Goal: Task Accomplishment & Management: Manage account settings

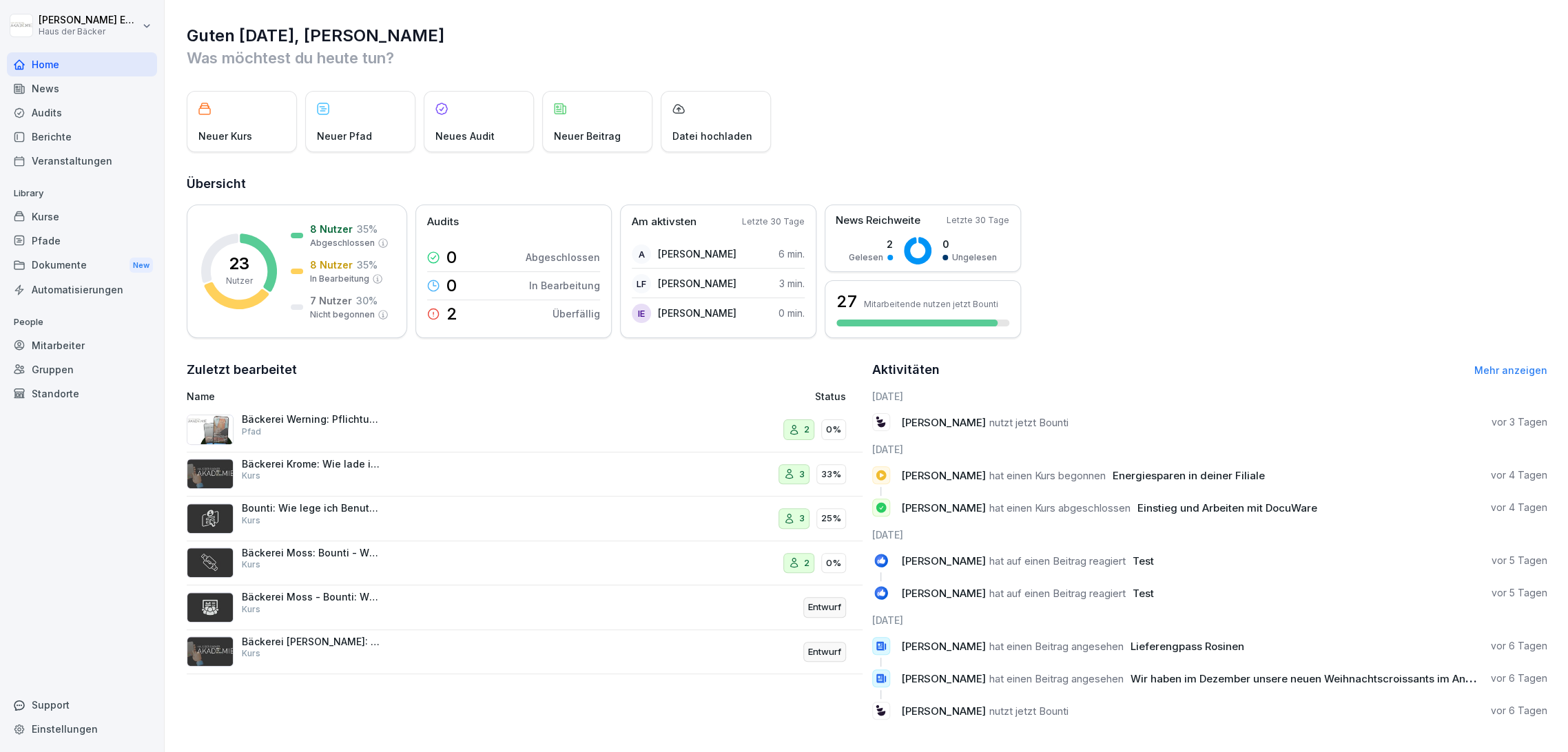
click at [99, 213] on div "Kurse" at bounding box center [82, 216] width 150 height 24
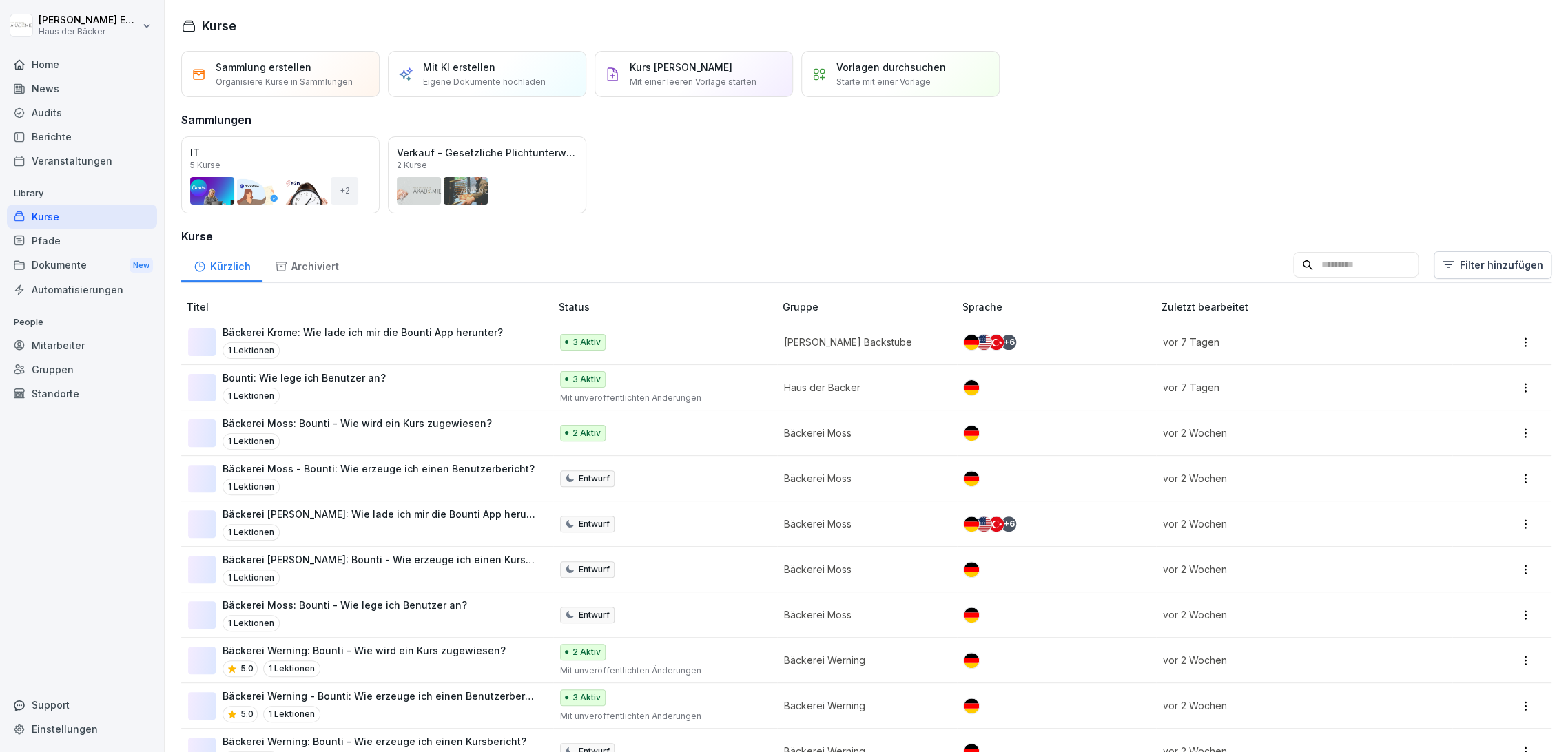
click at [88, 209] on div "Kurse" at bounding box center [82, 216] width 150 height 24
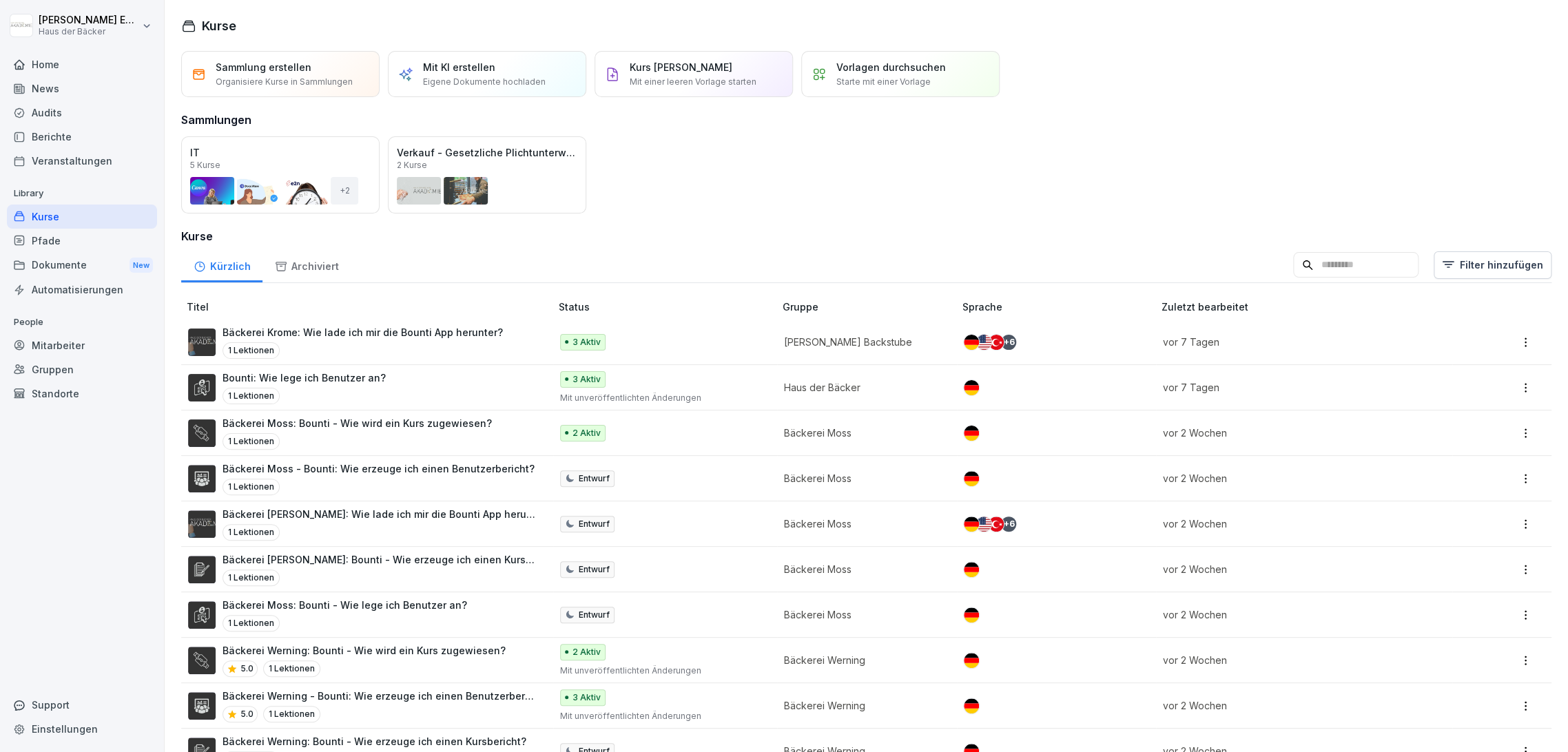
click at [1382, 270] on input at bounding box center [1355, 264] width 125 height 26
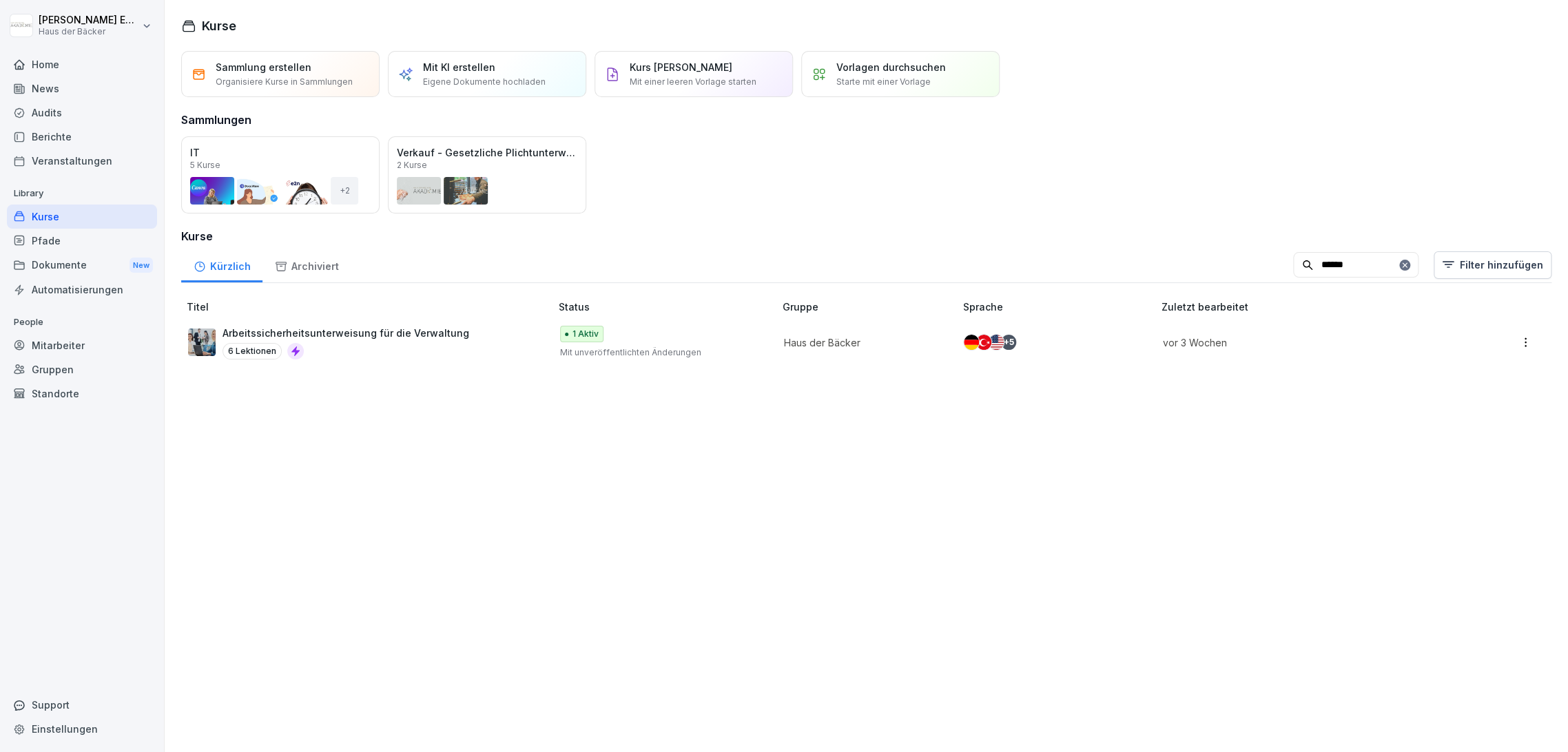
type input "******"
click at [508, 332] on div "Arbeitssicherheitsunterweisung für die Verwaltung 6 Lektionen" at bounding box center [362, 343] width 348 height 34
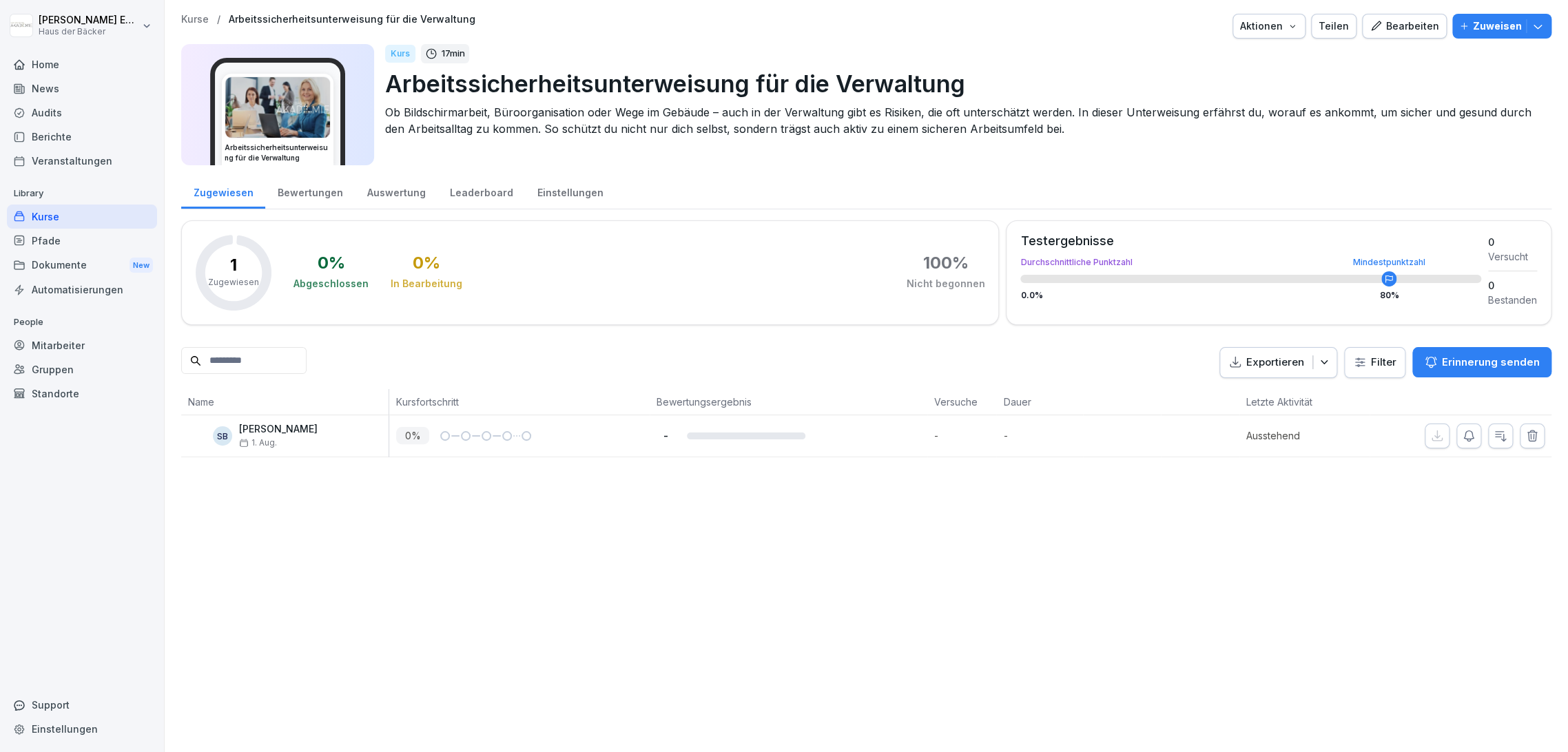
click at [1369, 25] on icon "button" at bounding box center [1376, 27] width 13 height 13
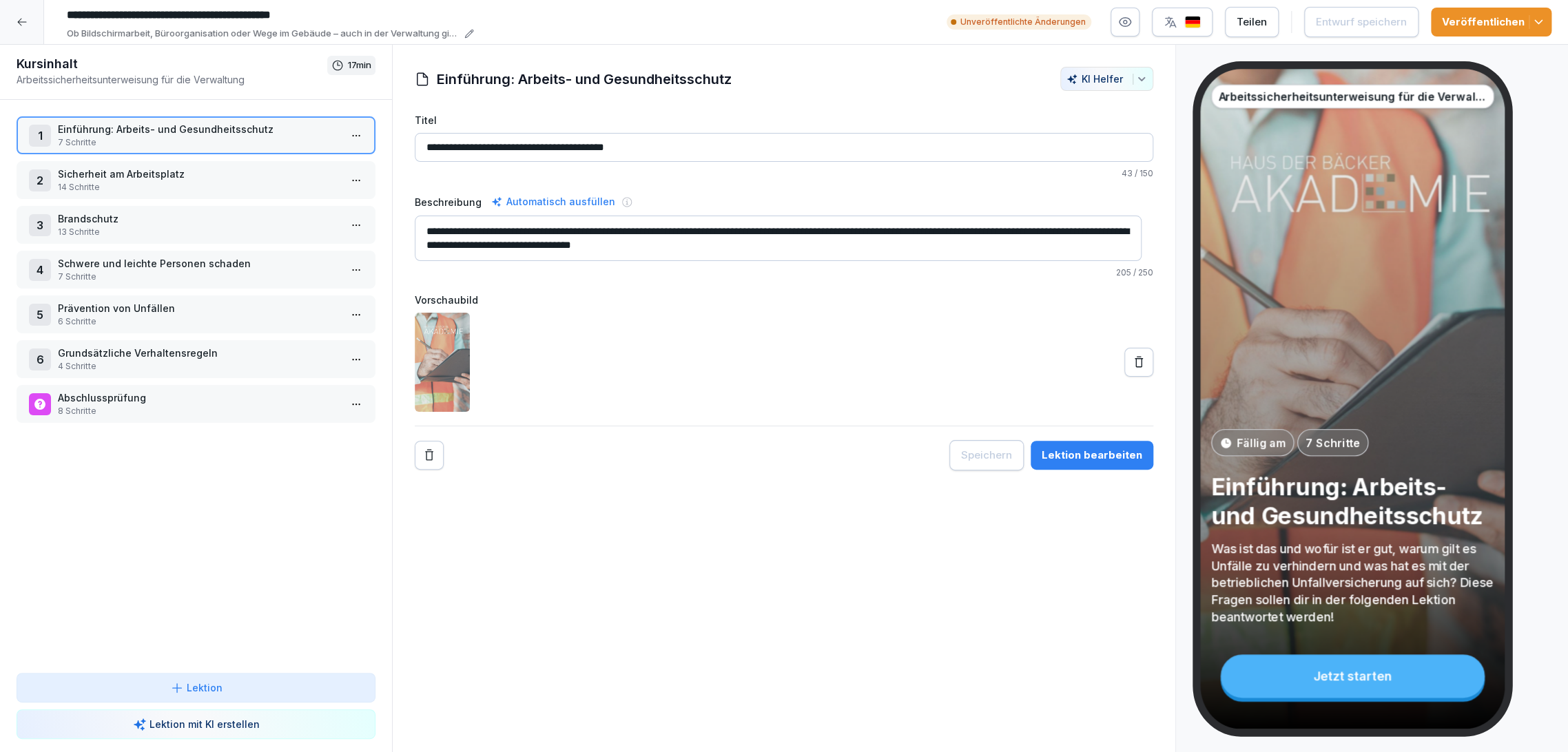
click at [346, 136] on html "**********" at bounding box center [784, 376] width 1568 height 752
click at [334, 162] on div "Schritte bearbeiten" at bounding box center [293, 162] width 106 height 15
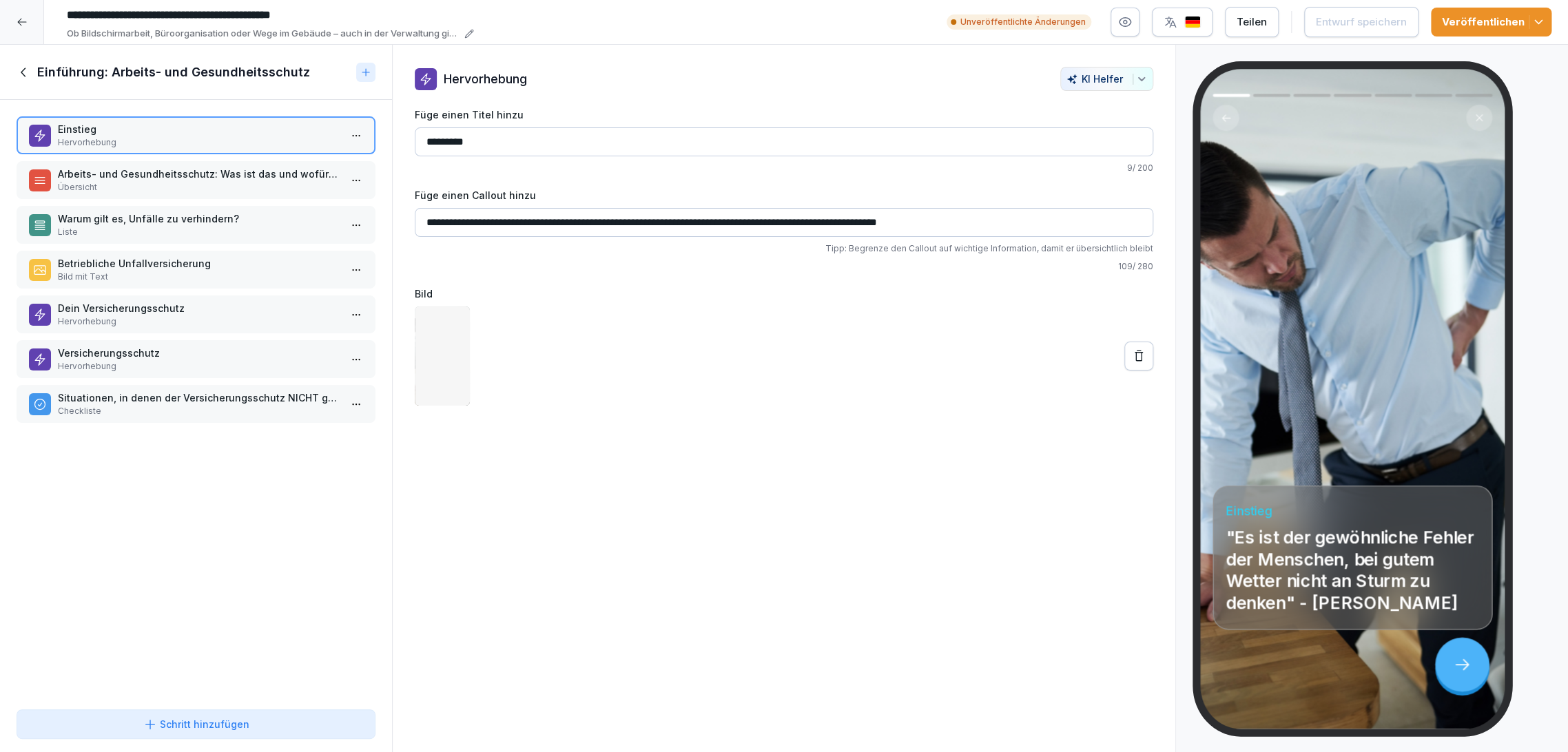
click at [284, 175] on p "Arbeits- und Gesundheitsschutz: Was ist das und wofür ist er gut?" at bounding box center [199, 173] width 282 height 15
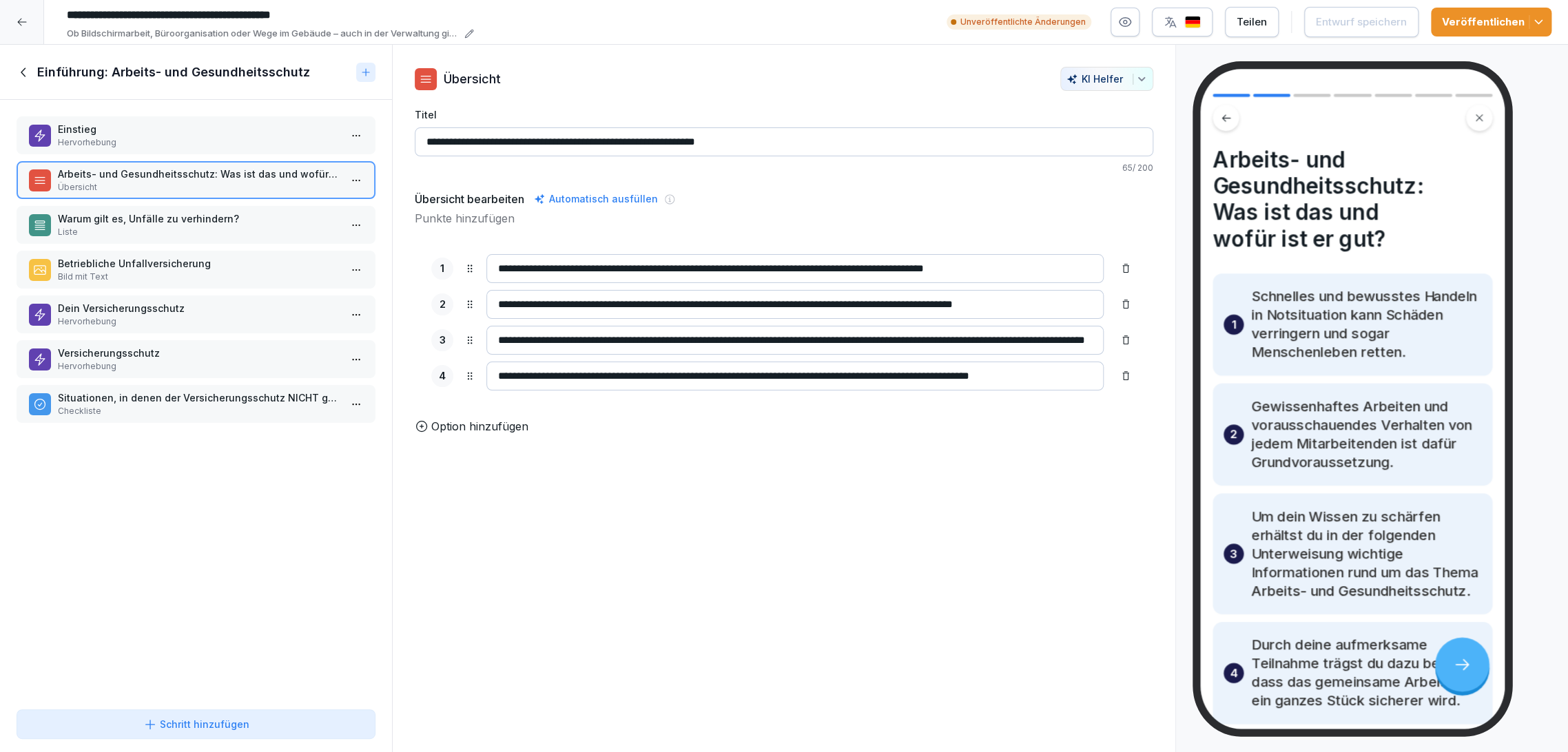
click at [275, 220] on p "Warum gilt es, Unfälle zu verhindern?" at bounding box center [199, 218] width 282 height 15
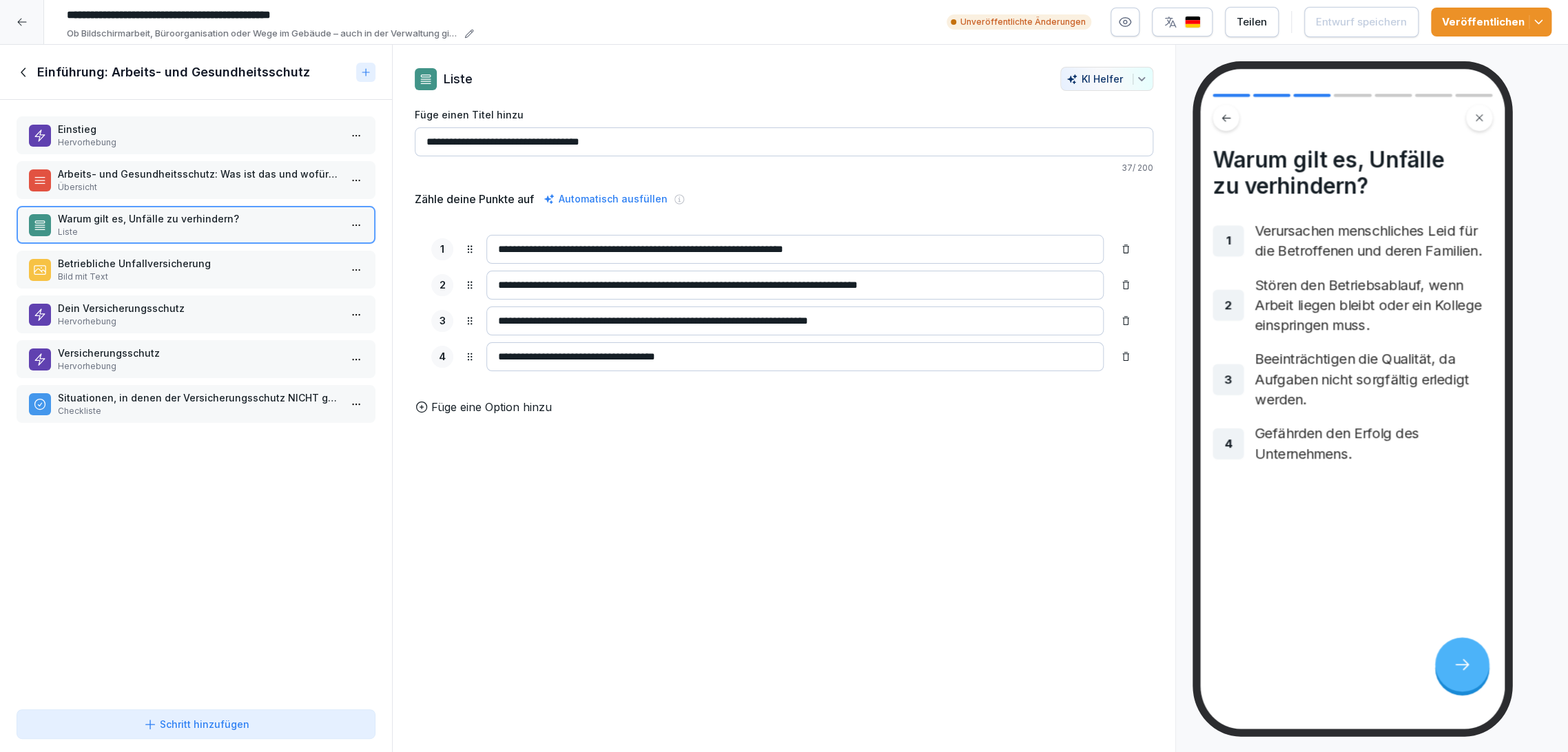
click at [223, 301] on p "Dein Versicherungsschutz" at bounding box center [199, 308] width 282 height 15
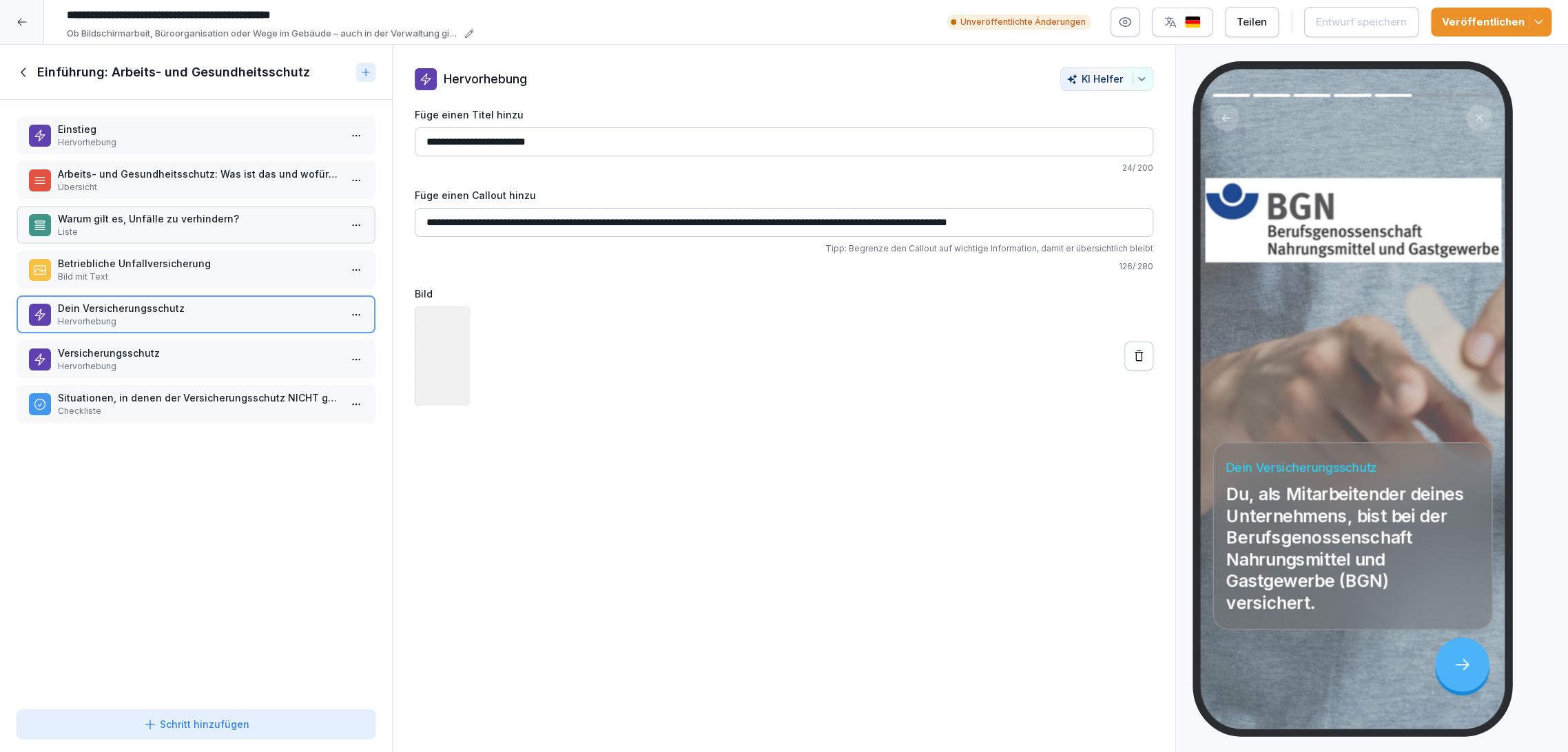
click at [218, 271] on p "Bild mit Text" at bounding box center [199, 277] width 282 height 13
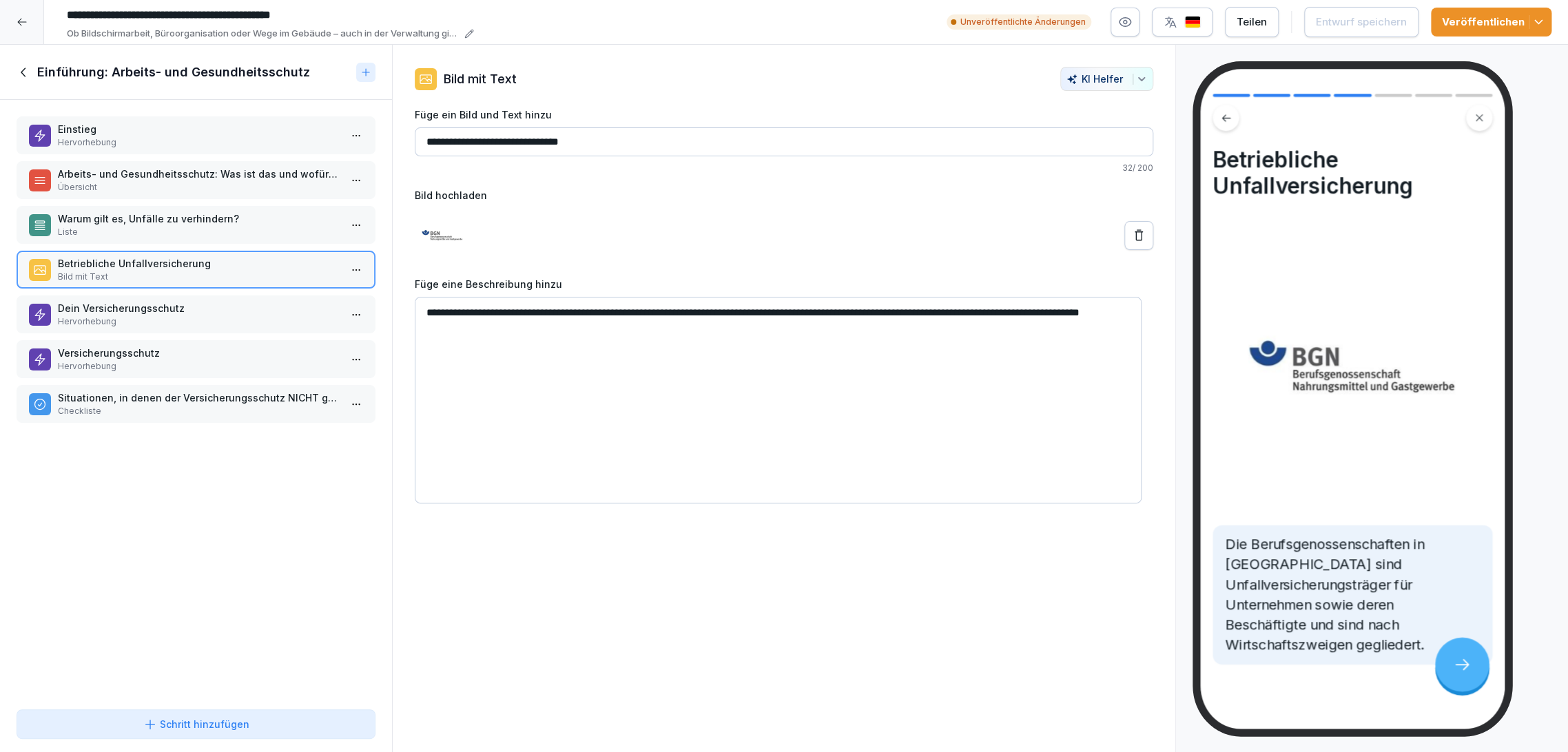
click at [218, 343] on div "Versicherungsschutz Hervorhebung" at bounding box center [196, 359] width 359 height 38
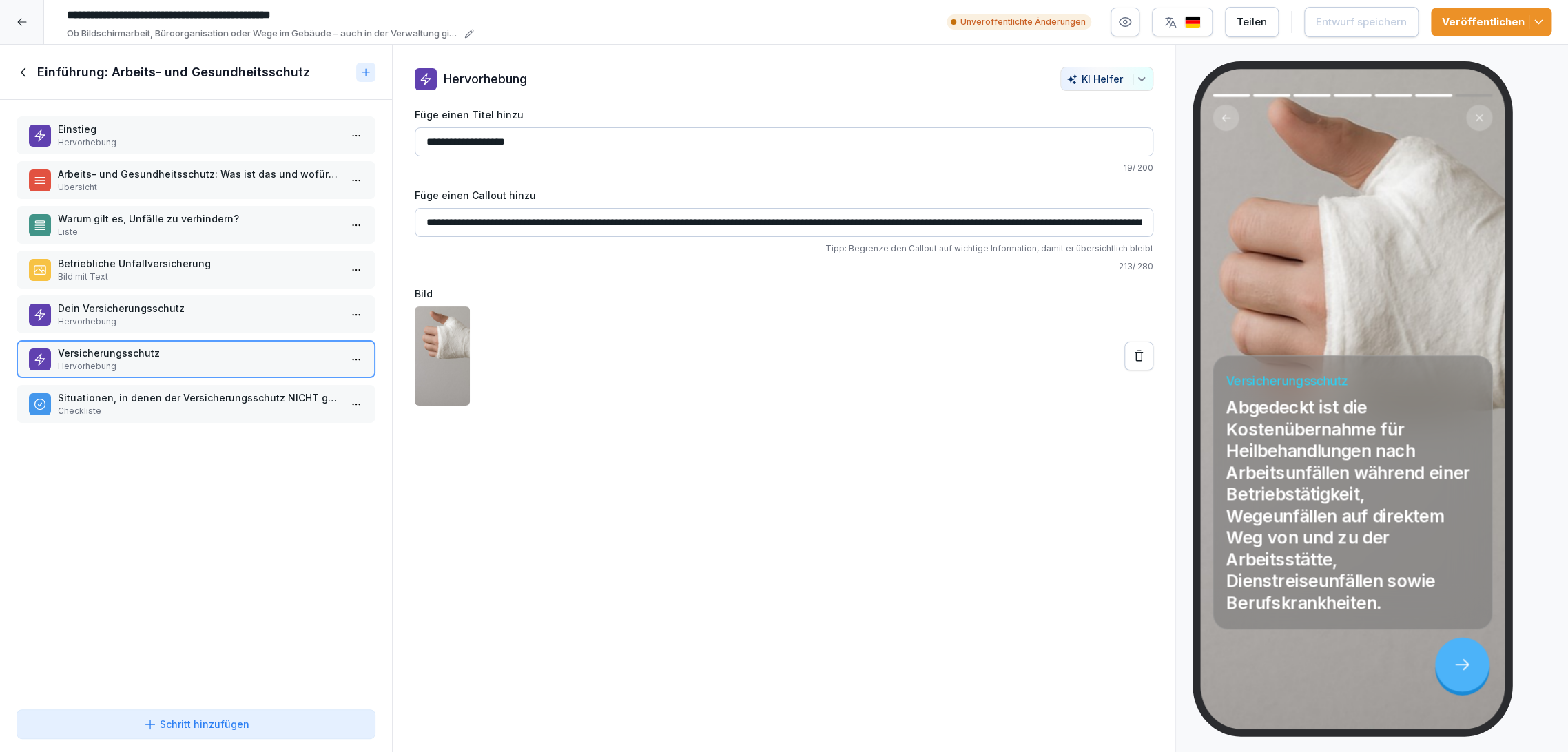
click at [205, 292] on div "Einstieg Hervorhebung Arbeits- und Gesundheitsschutz: Was ist das und wofür ist…" at bounding box center [196, 402] width 392 height 604
click at [205, 295] on div "Dein Versicherungsschutz Hervorhebung" at bounding box center [196, 314] width 359 height 38
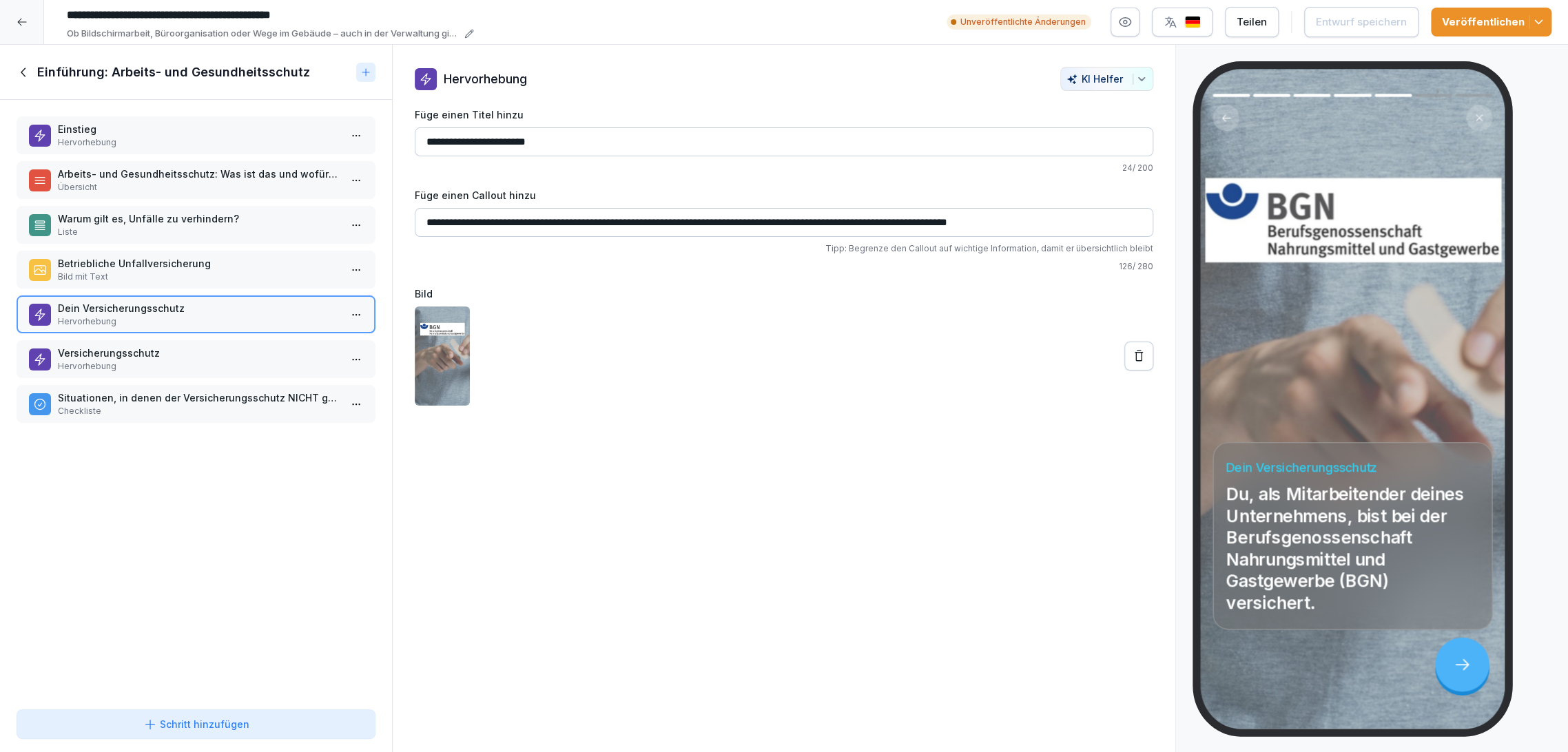
click at [198, 350] on p "Versicherungsschutz" at bounding box center [199, 353] width 282 height 15
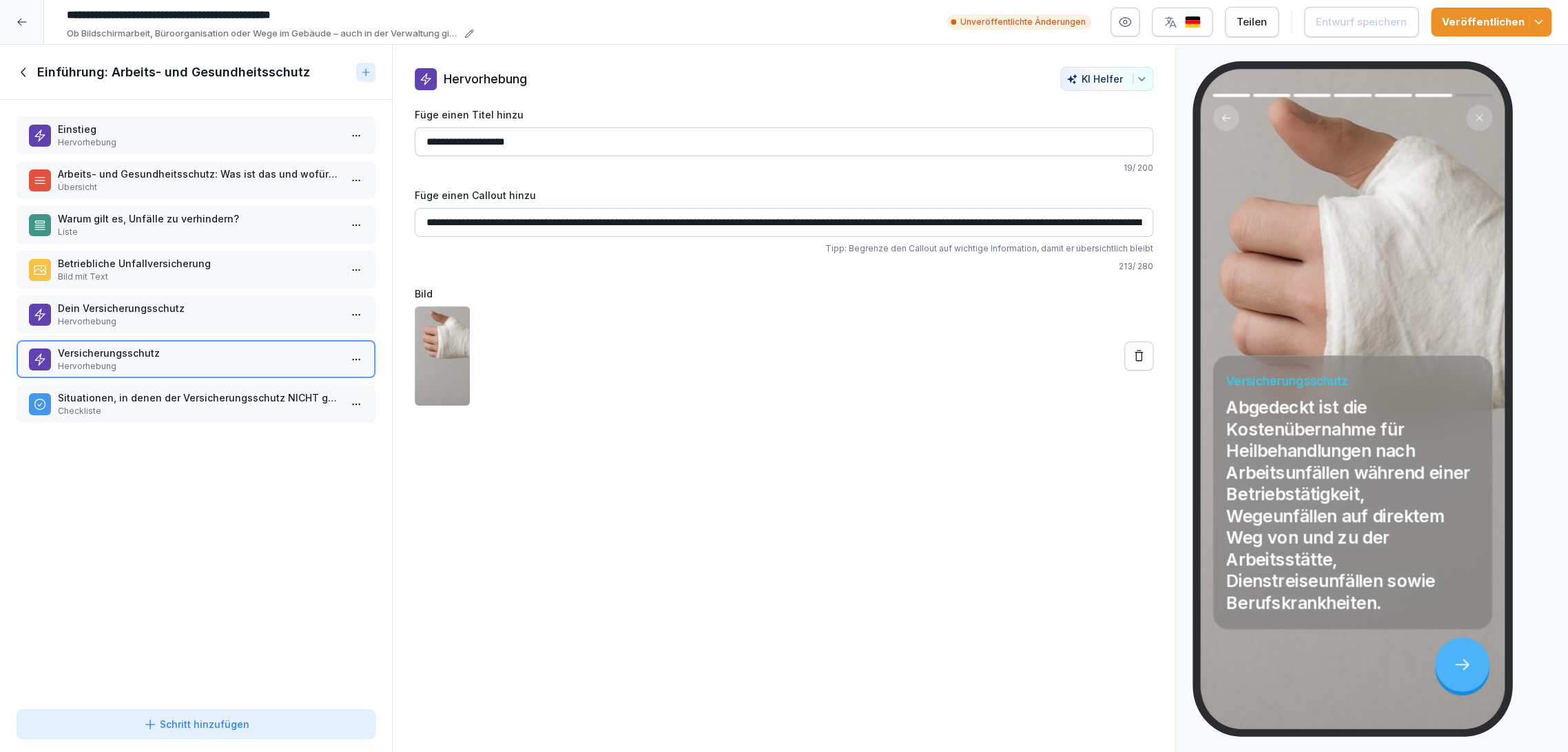
click at [197, 402] on p "Situationen, in denen der Versicherungsschutz NICHT greift" at bounding box center [199, 397] width 282 height 15
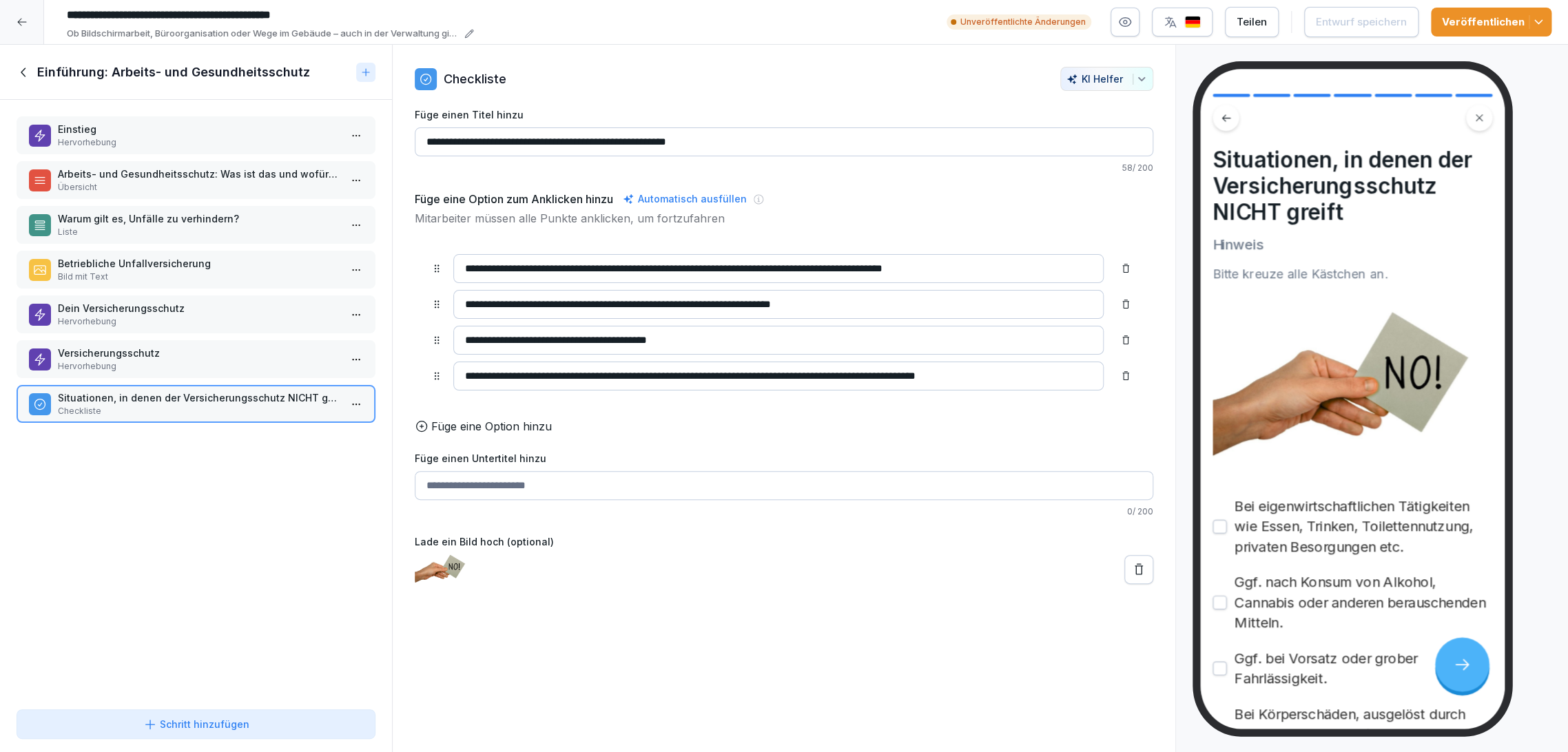
click at [31, 71] on icon at bounding box center [24, 73] width 15 height 15
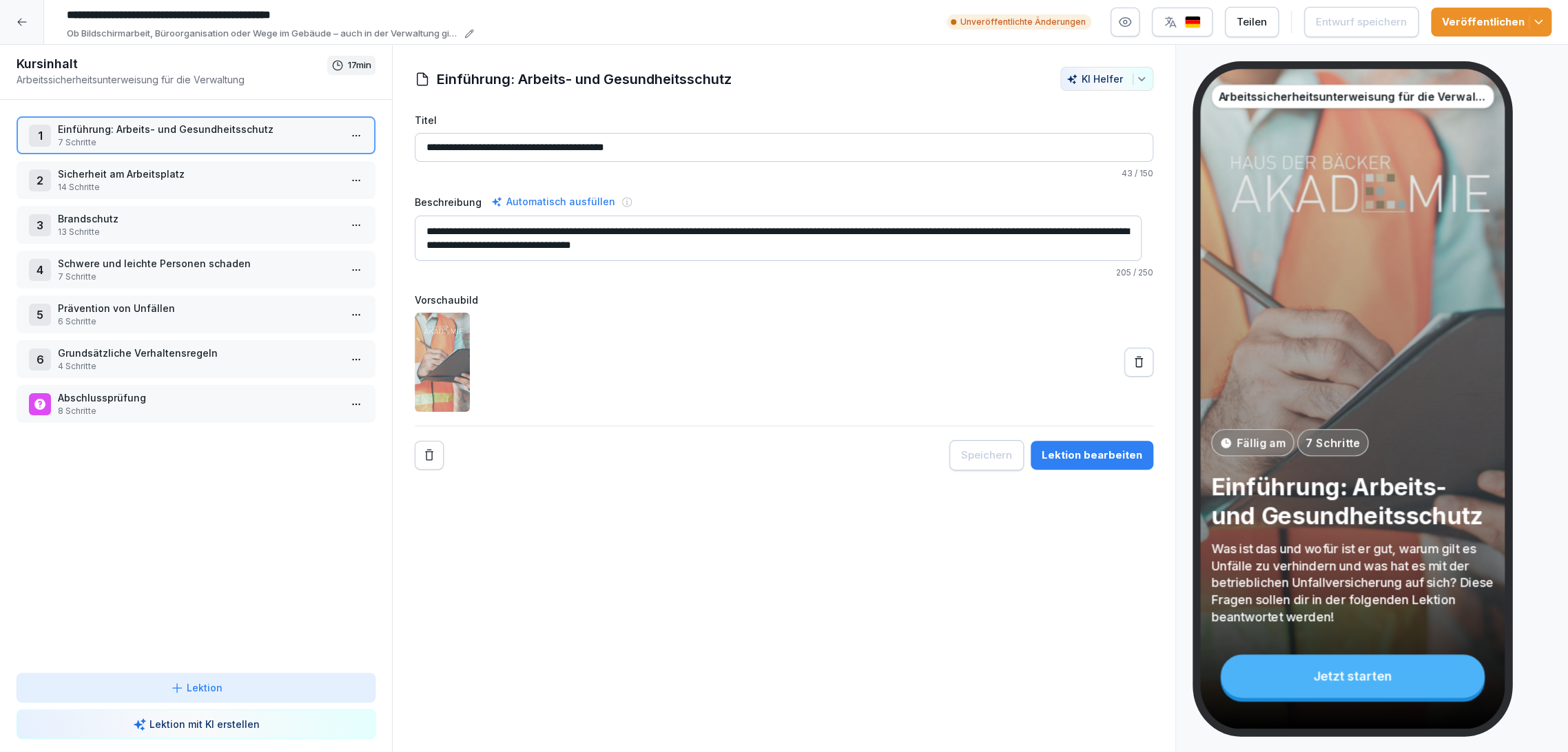
click at [191, 179] on p "Sicherheit am Arbeitsplatz" at bounding box center [199, 173] width 282 height 15
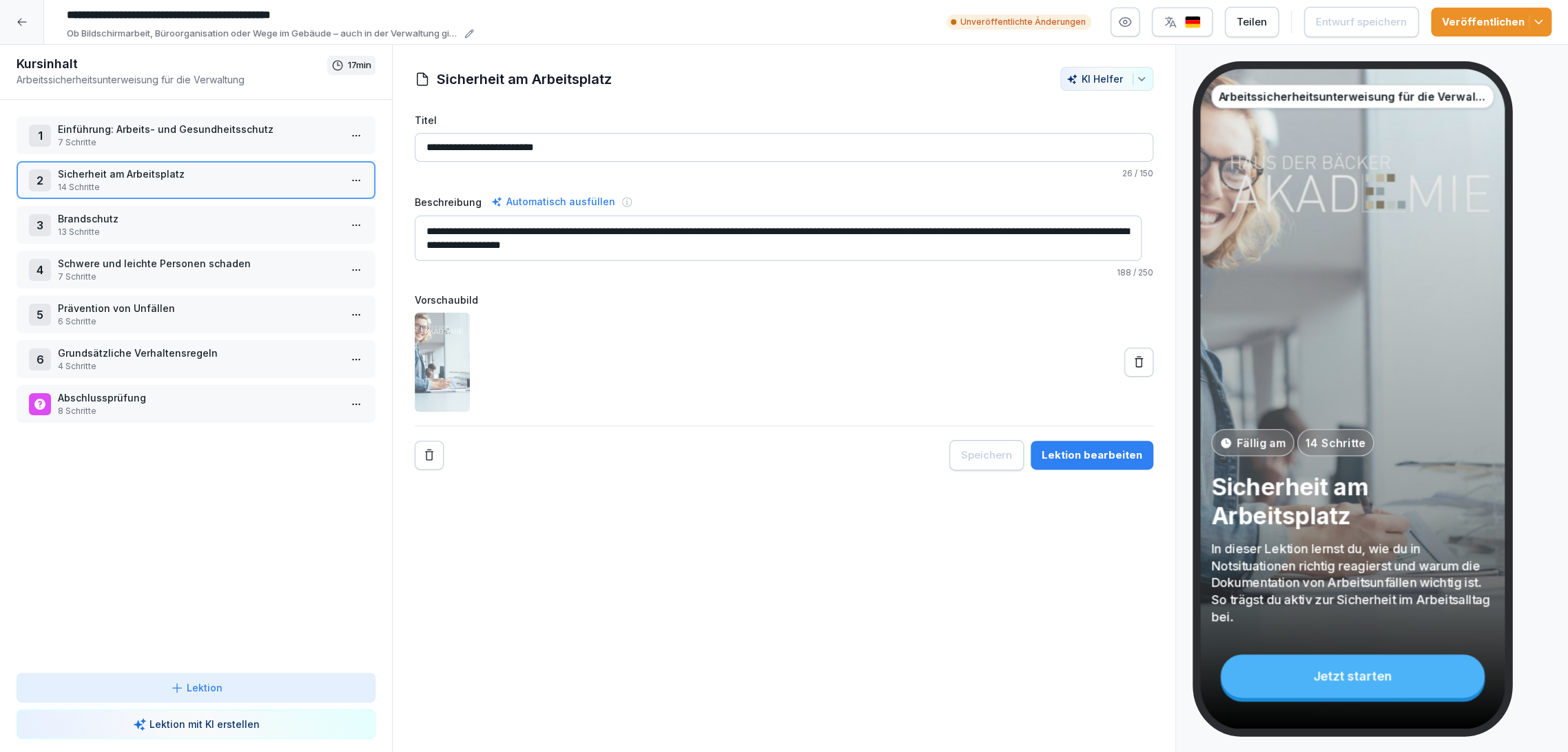
click at [347, 180] on html "**********" at bounding box center [784, 376] width 1568 height 752
click at [327, 207] on div "Schritte bearbeiten" at bounding box center [293, 206] width 106 height 15
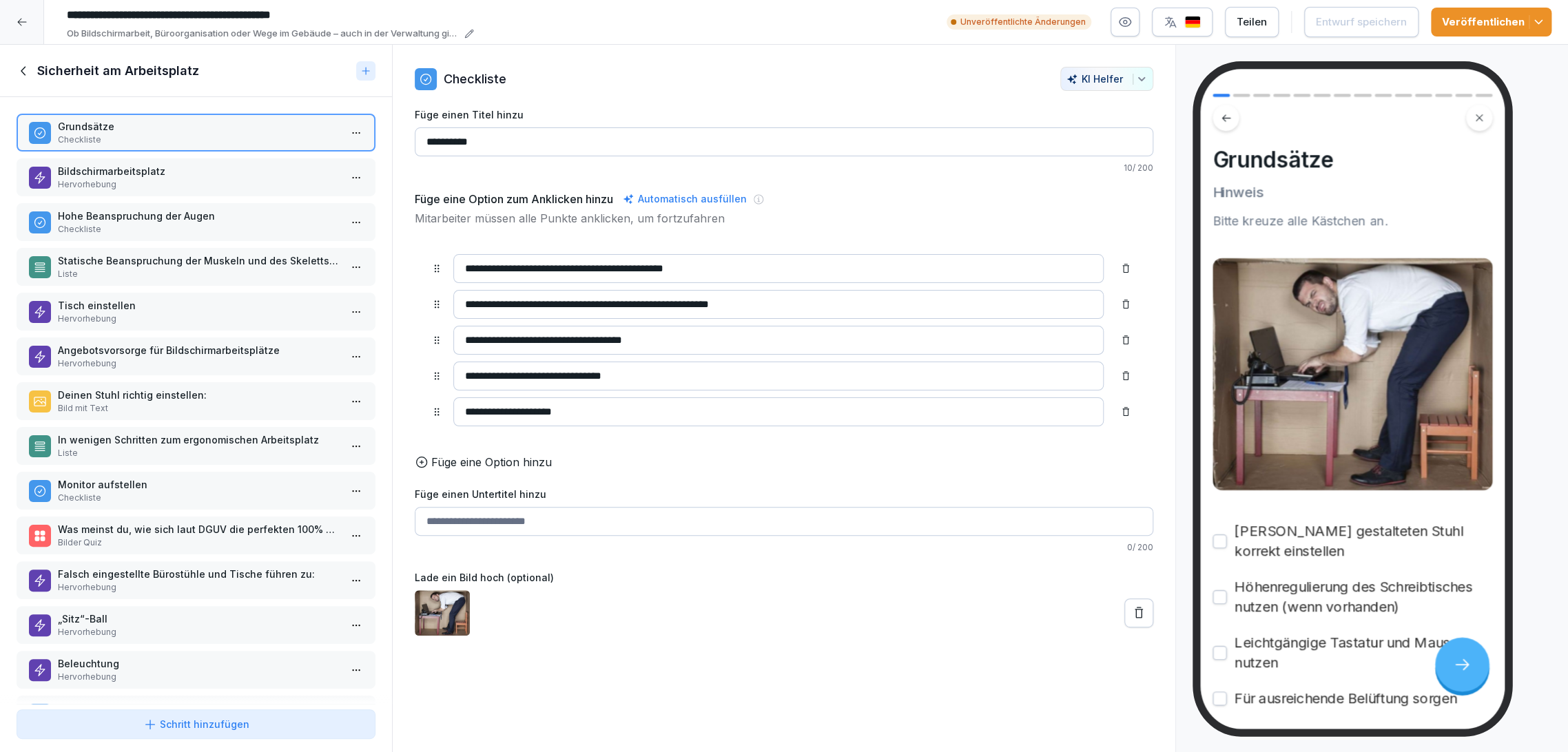
click at [253, 190] on p "Hervorhebung" at bounding box center [199, 185] width 282 height 13
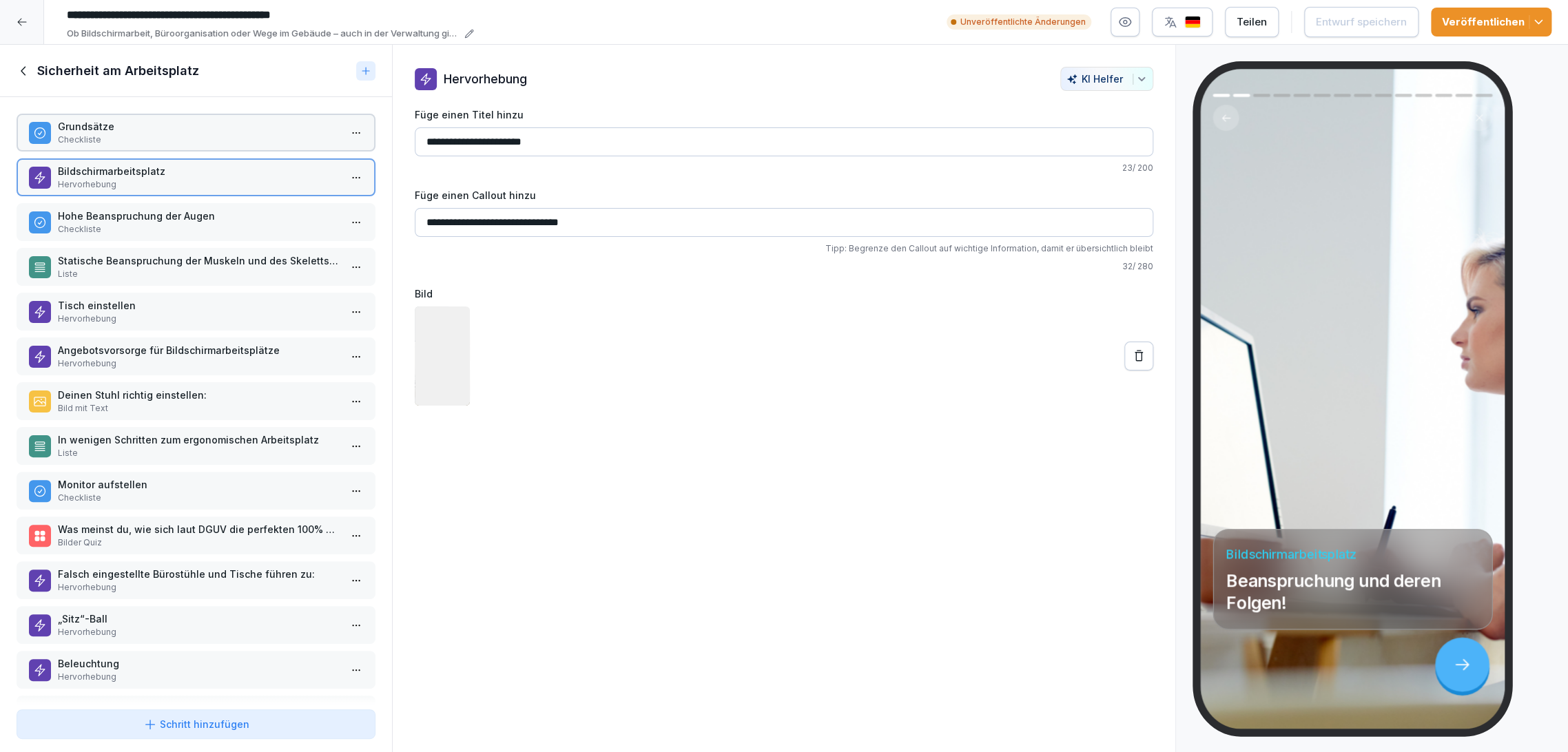
click at [253, 232] on p "Checkliste" at bounding box center [199, 229] width 282 height 13
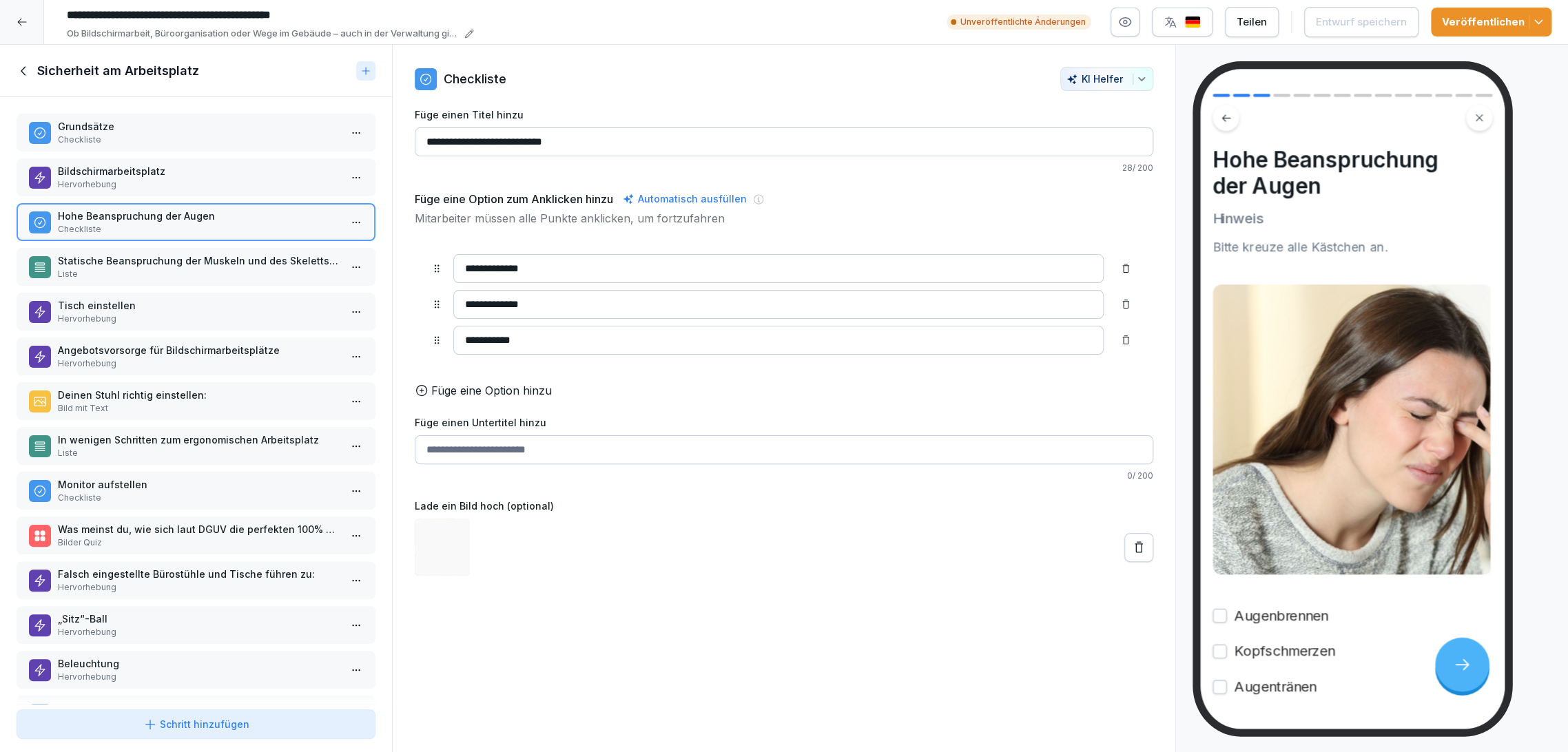
click at [246, 318] on p "Hervorhebung" at bounding box center [199, 319] width 282 height 13
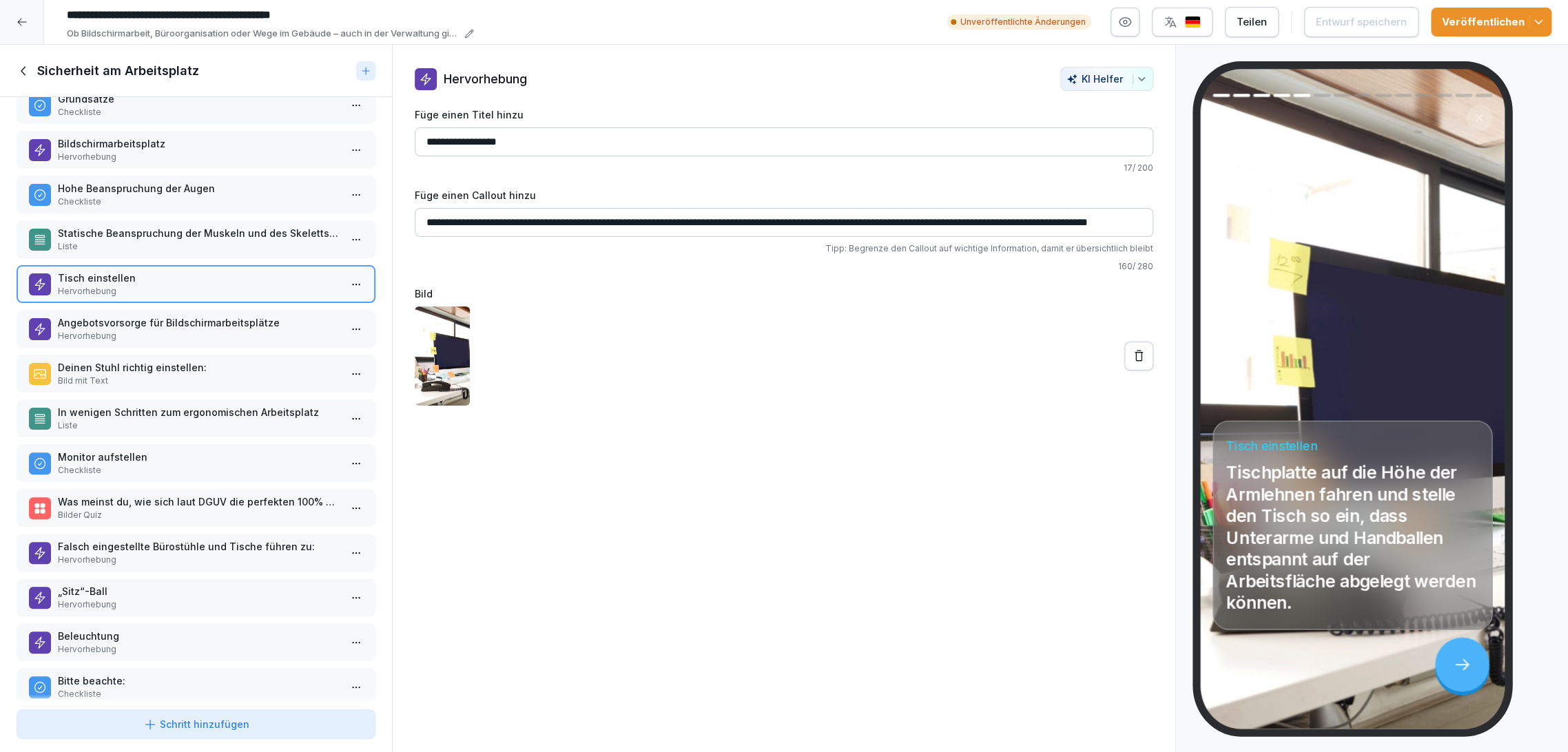
scroll to position [53, 0]
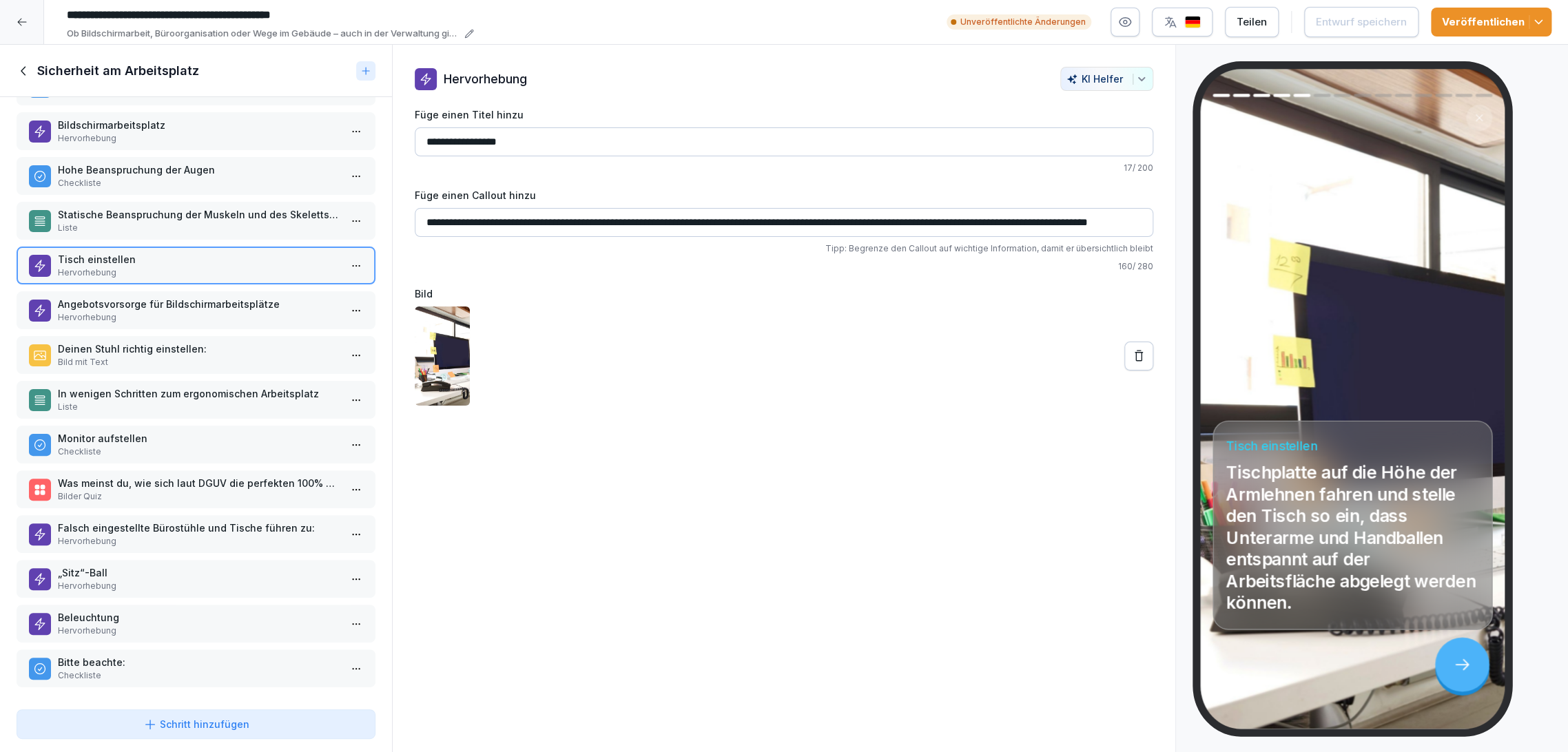
click at [221, 299] on p "Angebotsvorsorge für Bildschirmarbeitsplätze" at bounding box center [199, 304] width 282 height 15
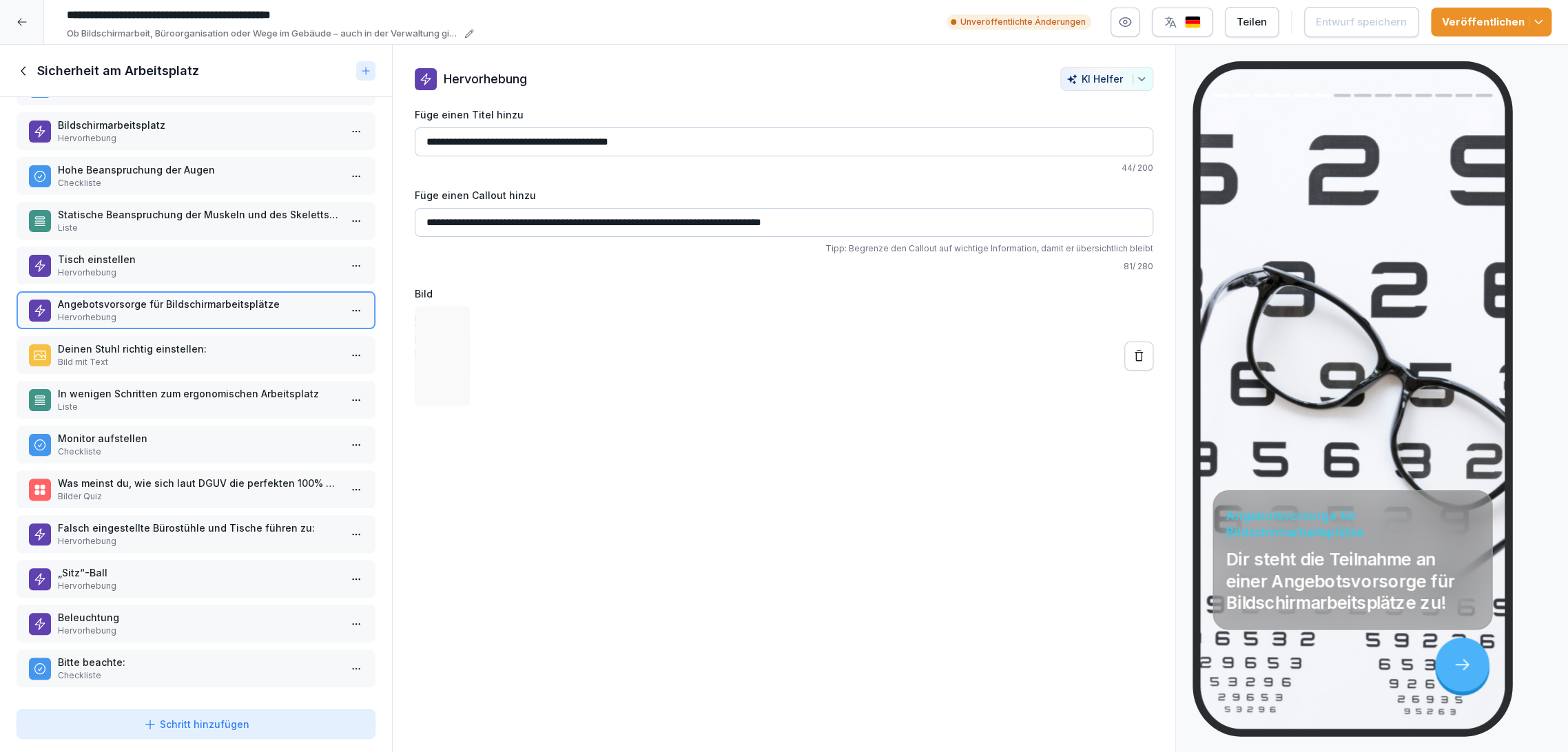
click at [220, 356] on p "Bild mit Text" at bounding box center [199, 362] width 282 height 13
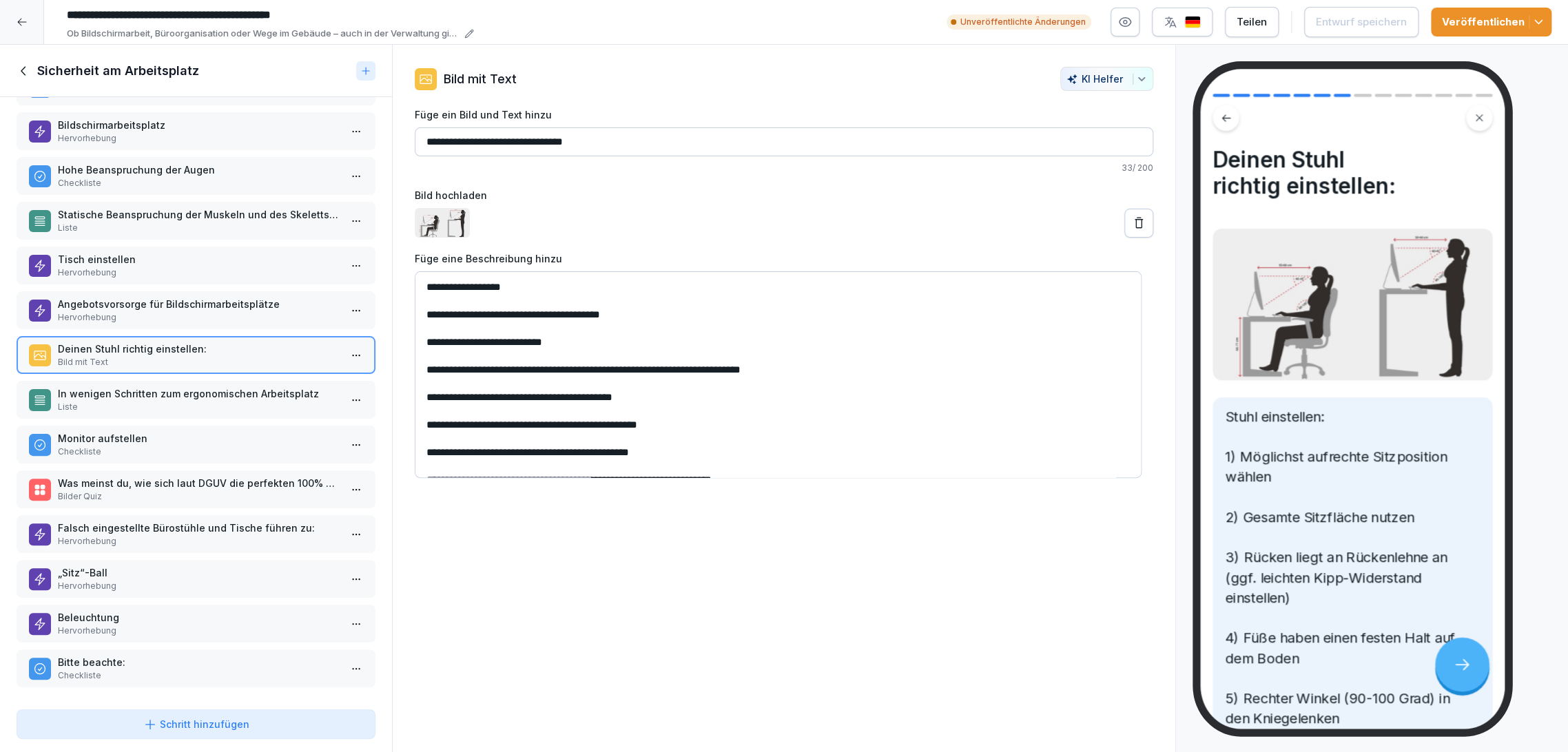
click at [225, 401] on p "Liste" at bounding box center [199, 407] width 282 height 13
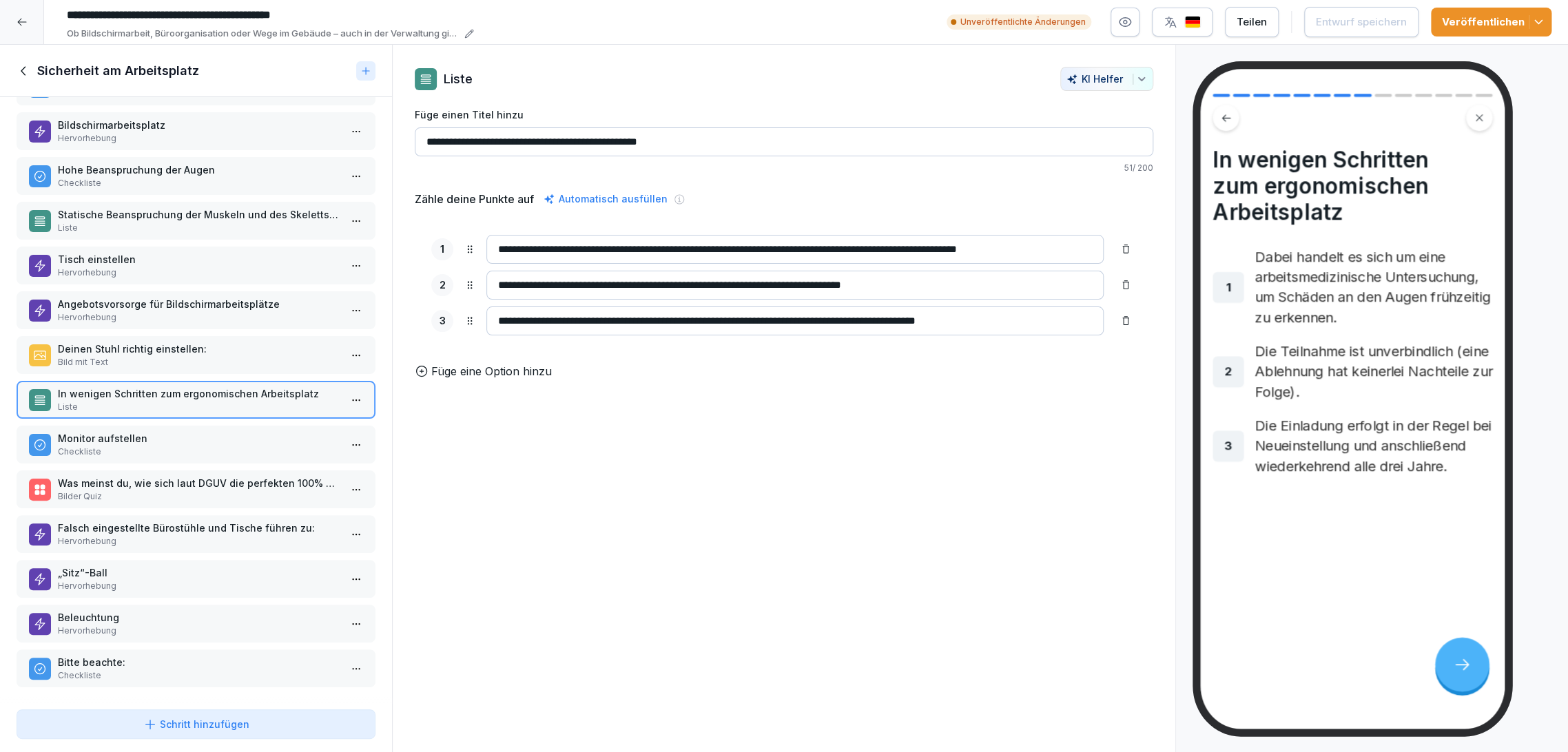
click at [222, 446] on p "Checkliste" at bounding box center [199, 452] width 282 height 13
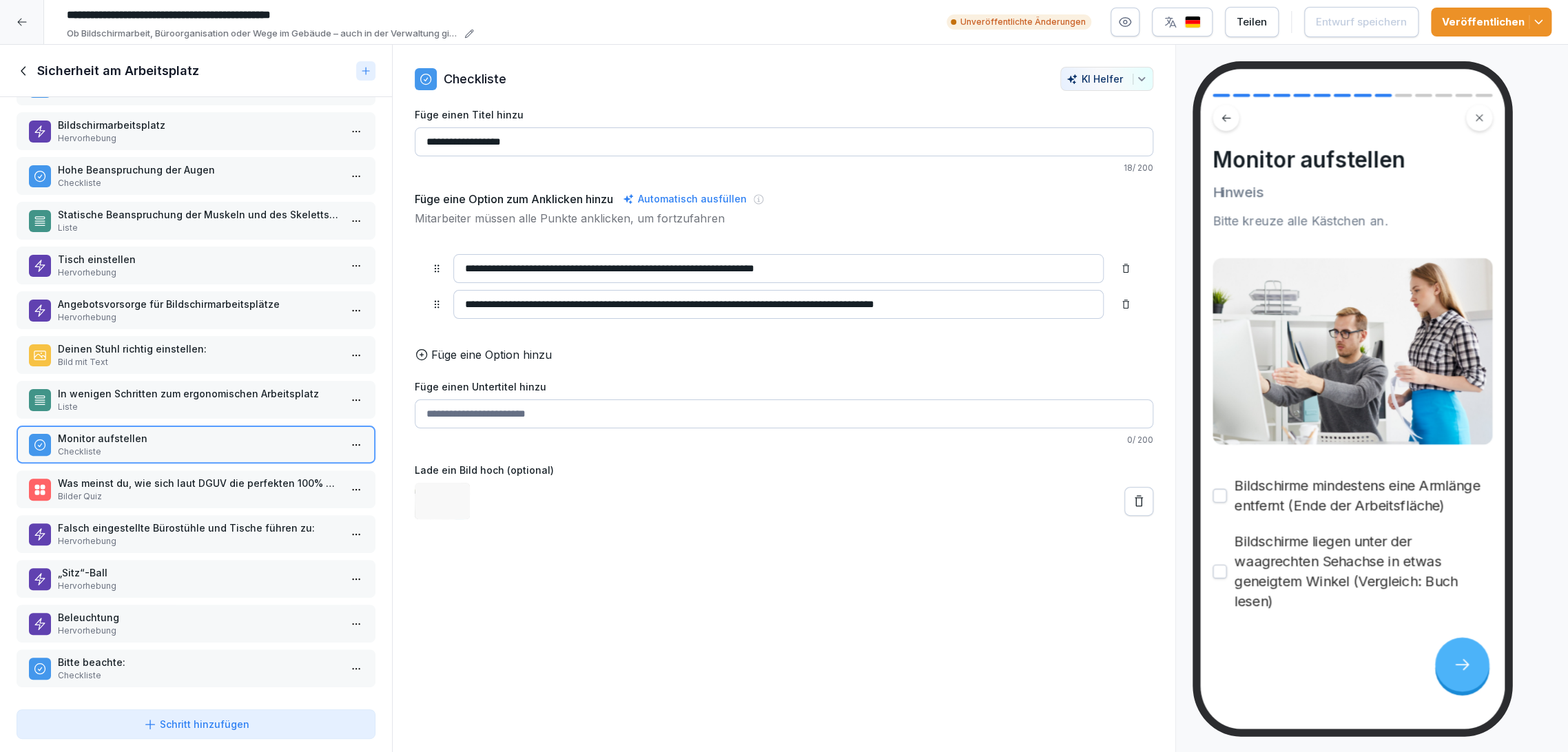
click at [222, 490] on p "Bilder Quiz" at bounding box center [199, 497] width 282 height 13
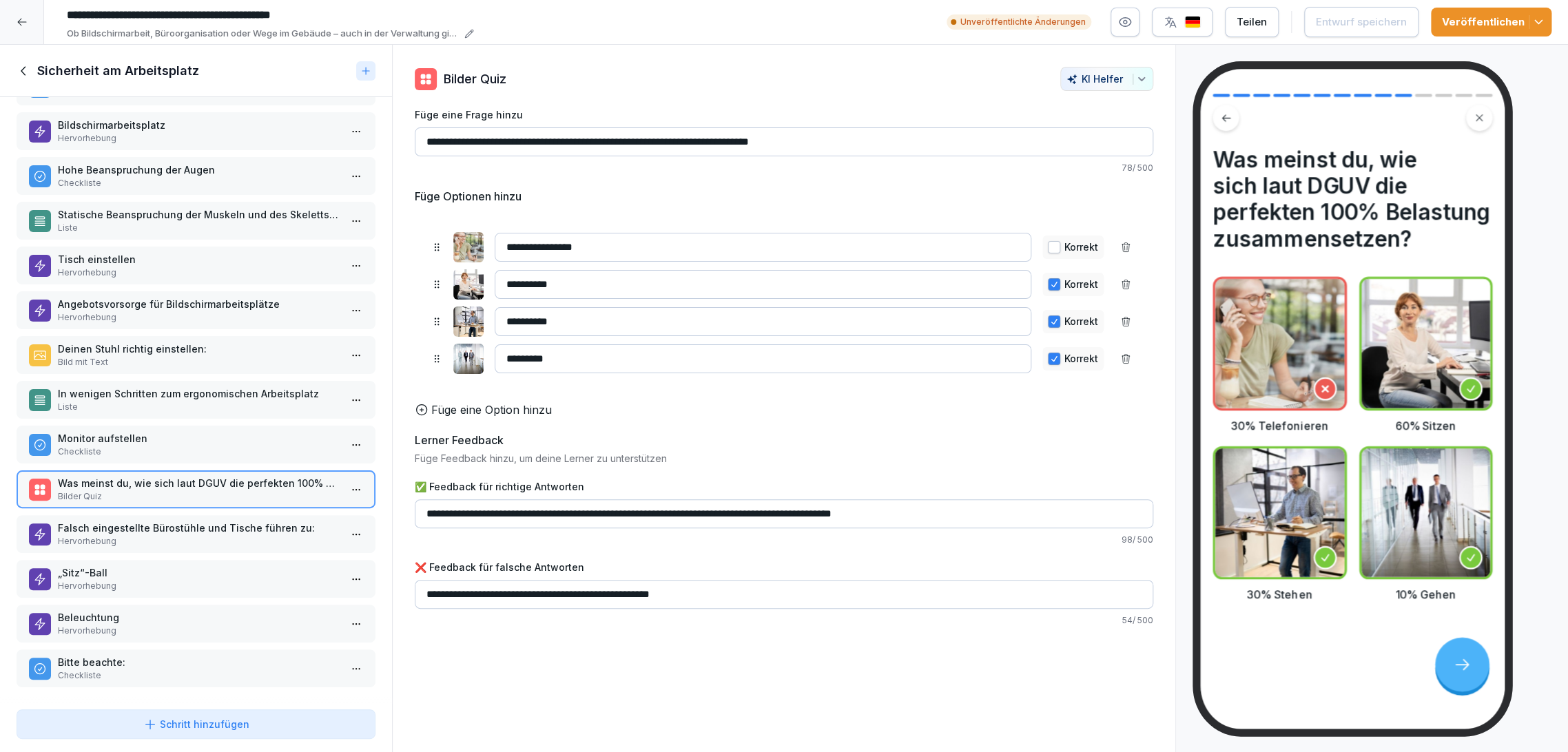
click at [217, 535] on p "Hervorhebung" at bounding box center [199, 541] width 282 height 13
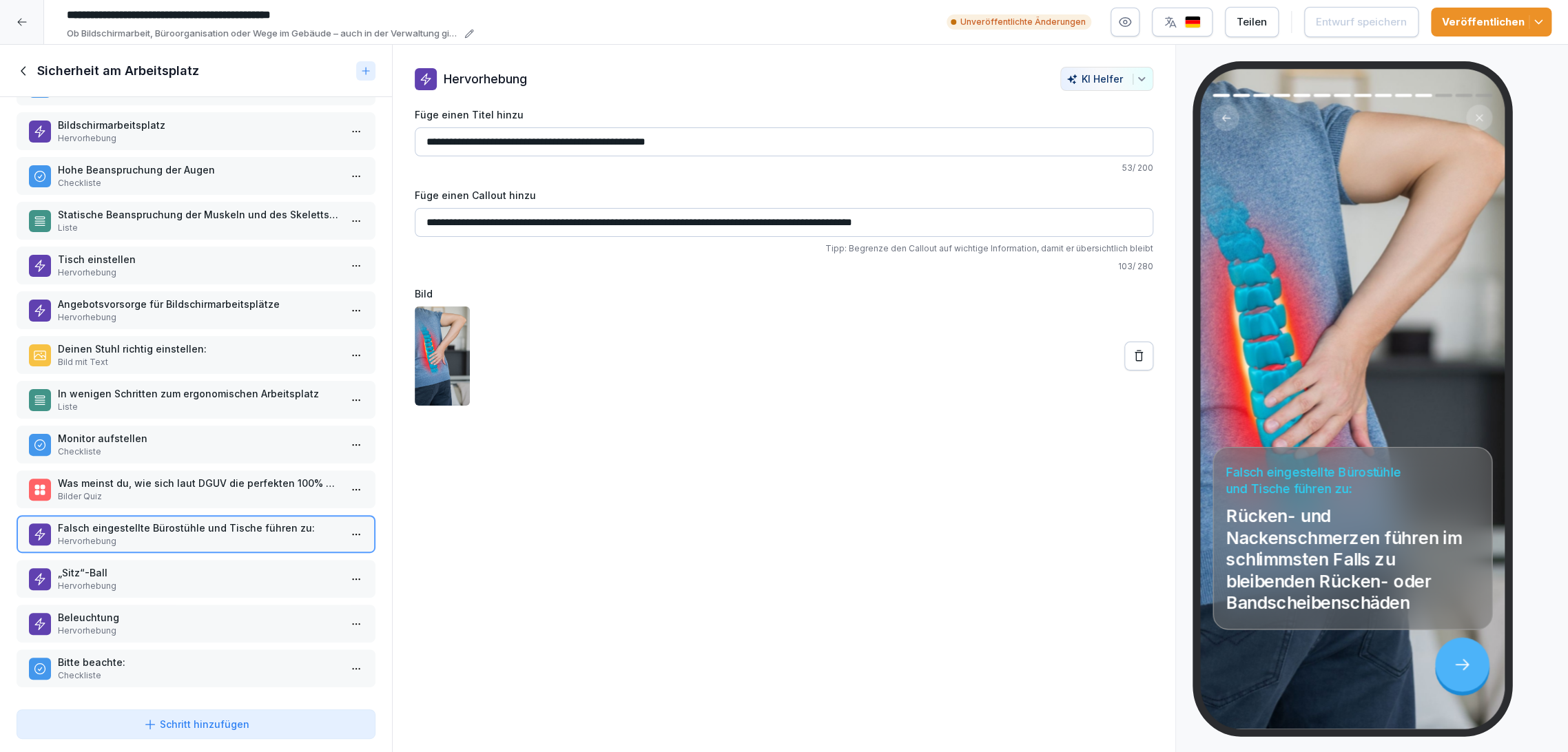
click at [199, 580] on p "Hervorhebung" at bounding box center [199, 586] width 282 height 13
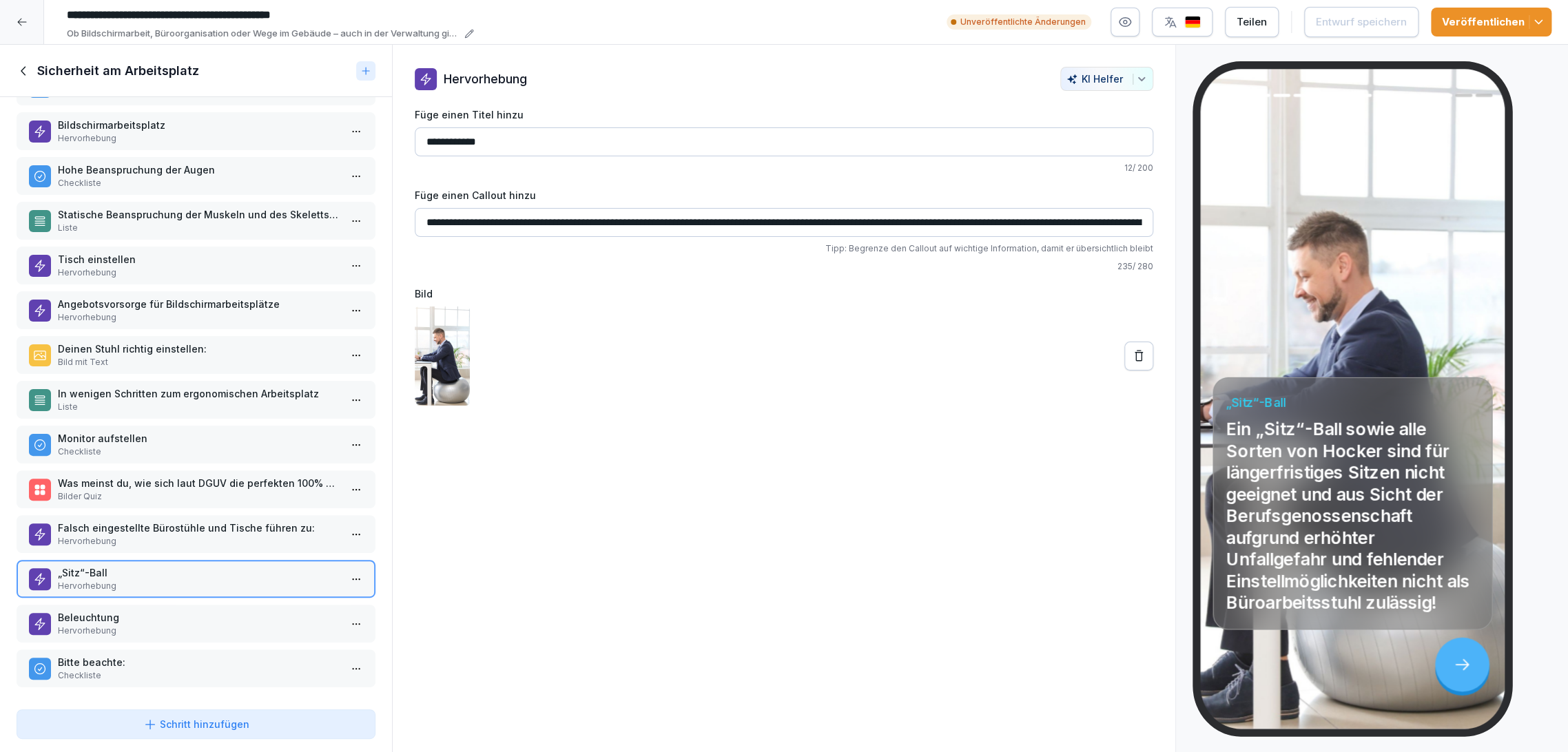
click at [211, 630] on div "Beleuchtung Hervorhebung" at bounding box center [196, 623] width 359 height 38
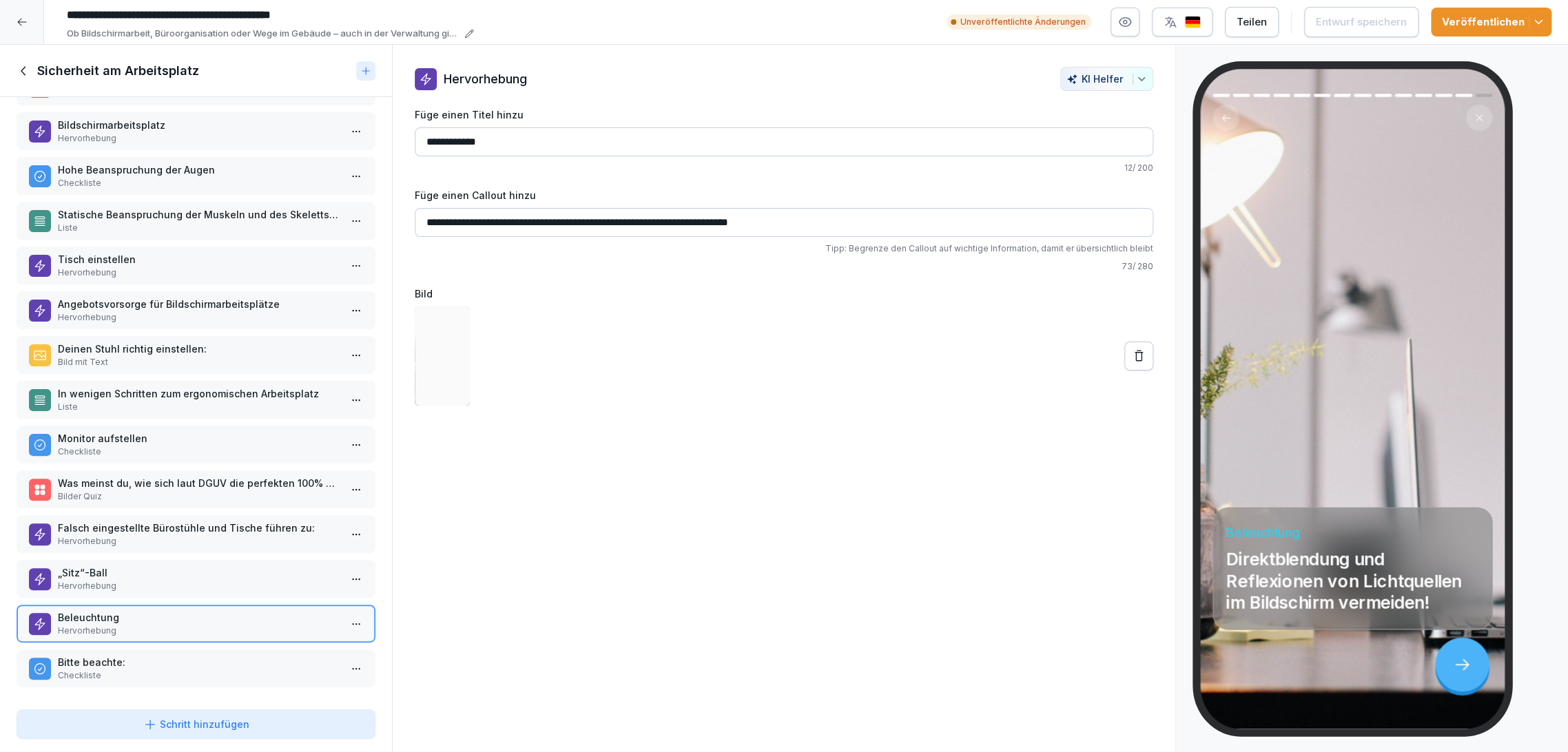
click at [204, 673] on div "Bitte beachte: Checkliste" at bounding box center [196, 668] width 359 height 38
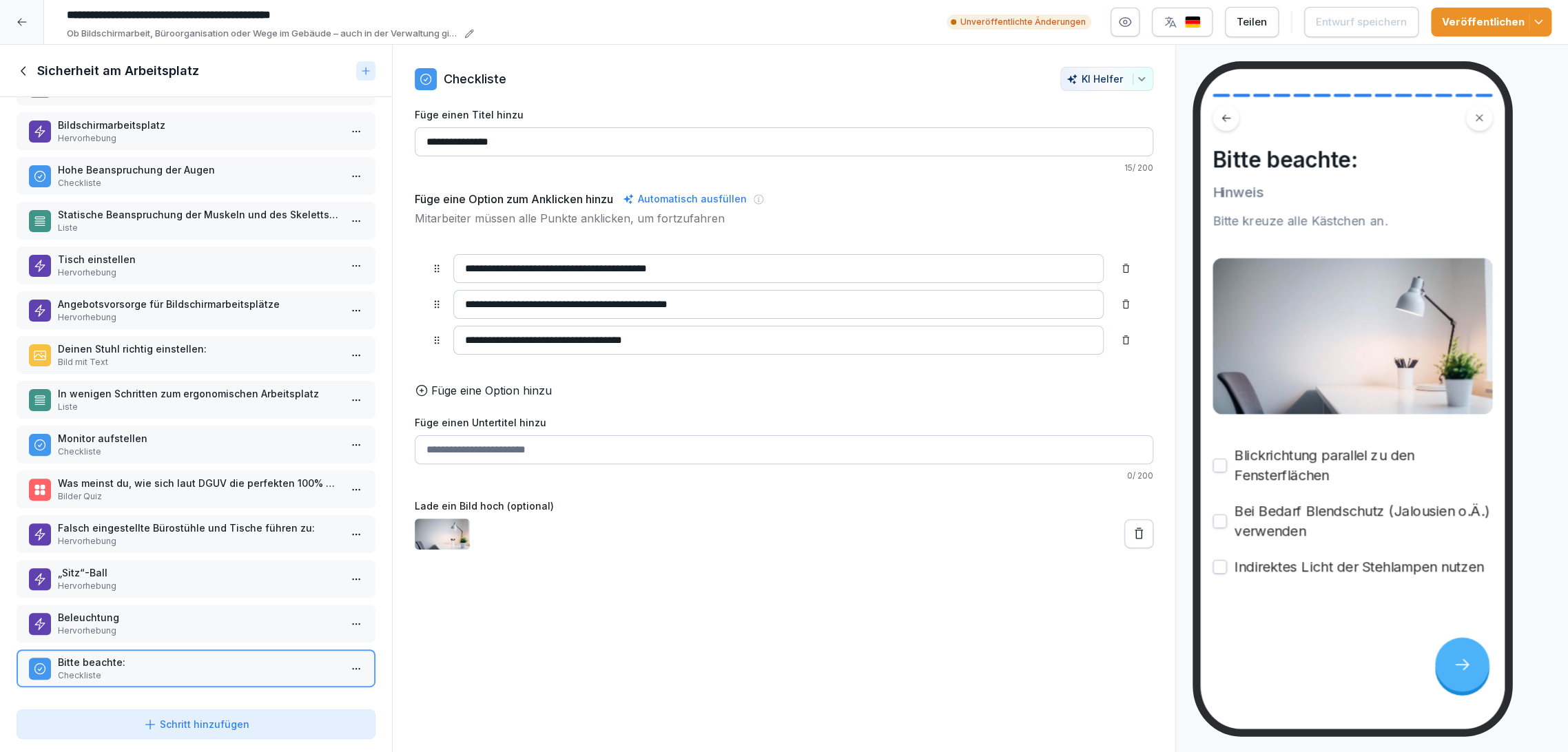
click at [24, 81] on div "Sicherheit am Arbeitsplatz" at bounding box center [196, 71] width 392 height 52
click at [24, 69] on icon at bounding box center [24, 71] width 15 height 15
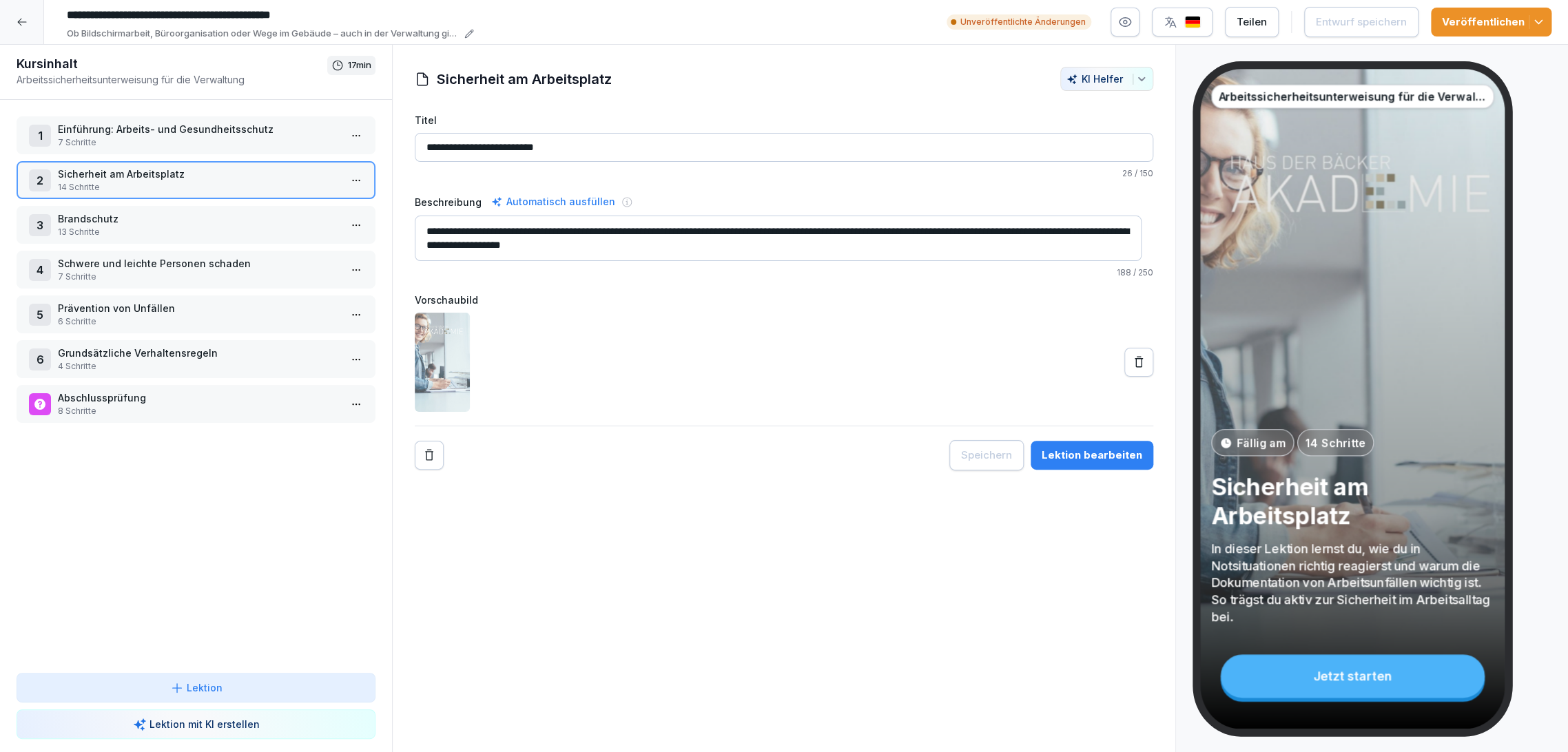
click at [1540, 21] on polyline "button" at bounding box center [1538, 22] width 7 height 3
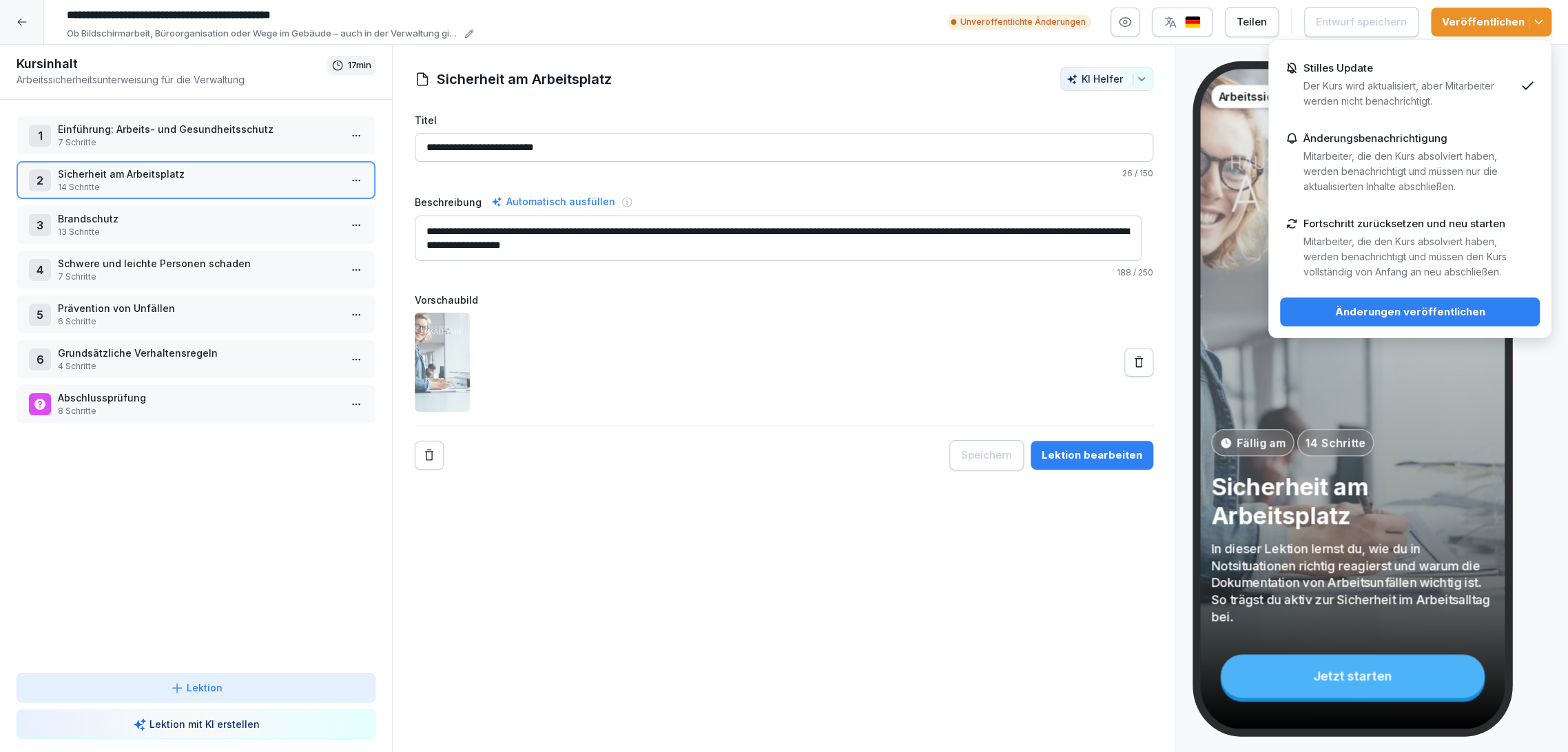
click at [1488, 307] on div "Änderungen veröffentlichen" at bounding box center [1410, 312] width 238 height 15
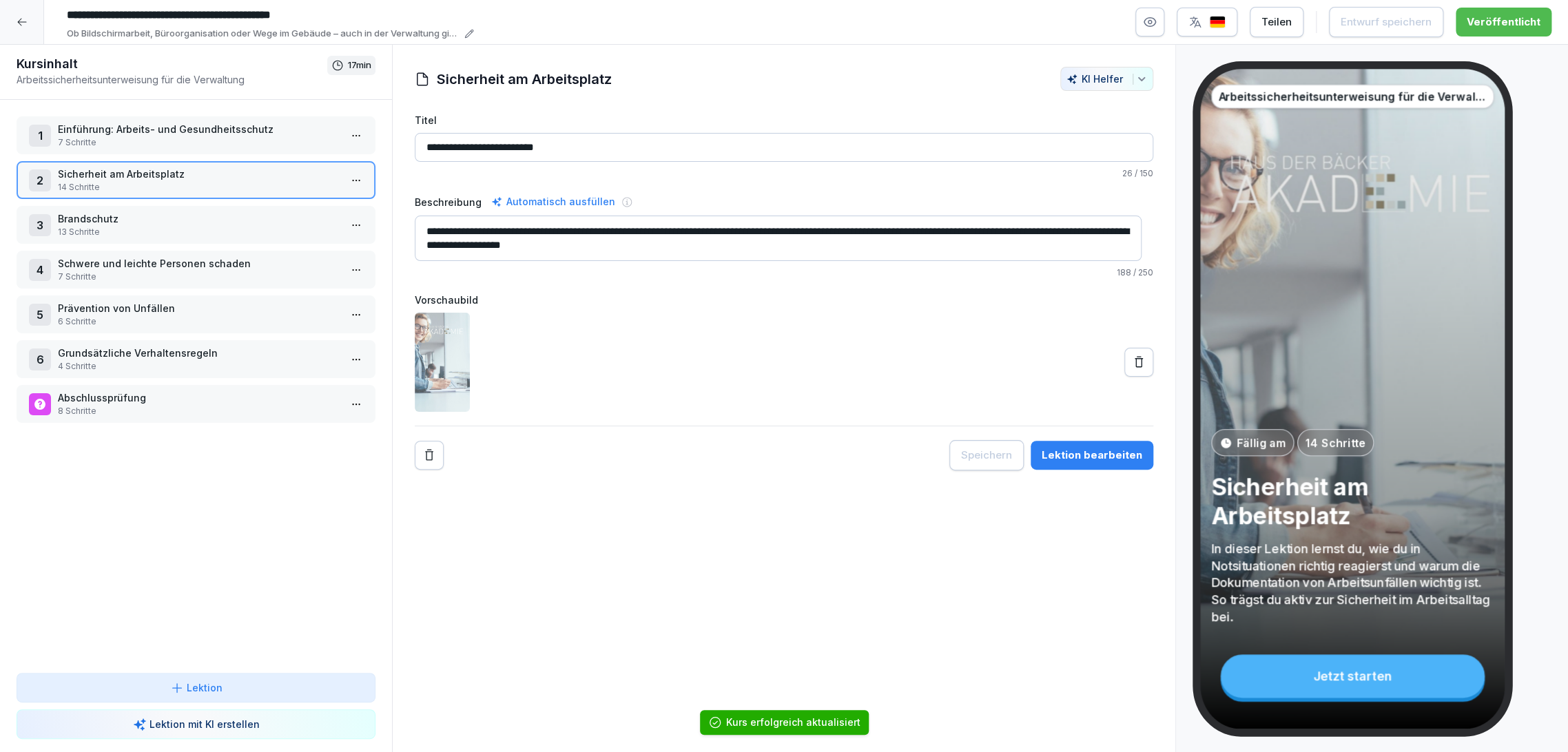
click at [96, 228] on p "13 Schritte" at bounding box center [199, 232] width 282 height 13
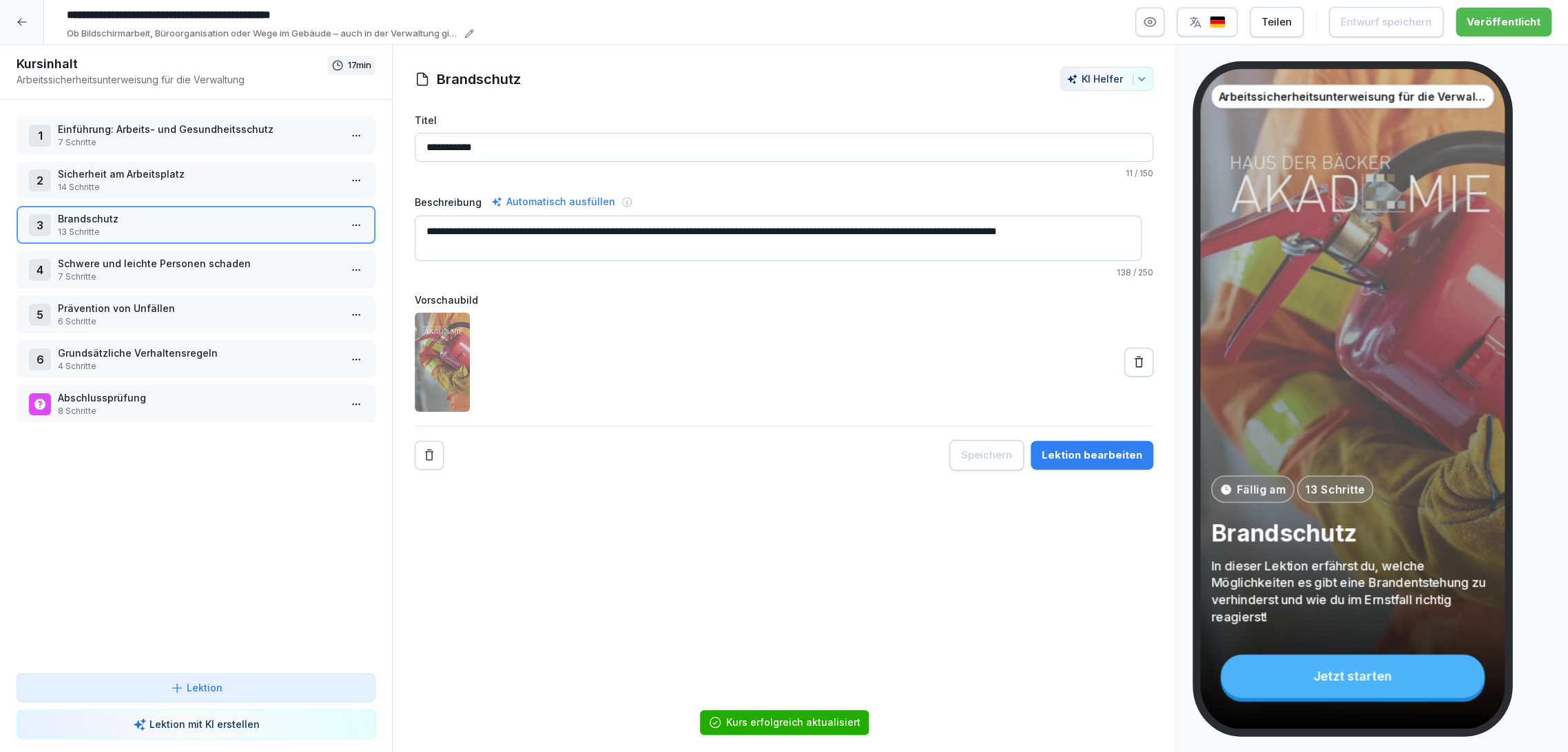
click at [106, 297] on div "5 Prävention von Unfällen 6 Schritte" at bounding box center [196, 314] width 359 height 38
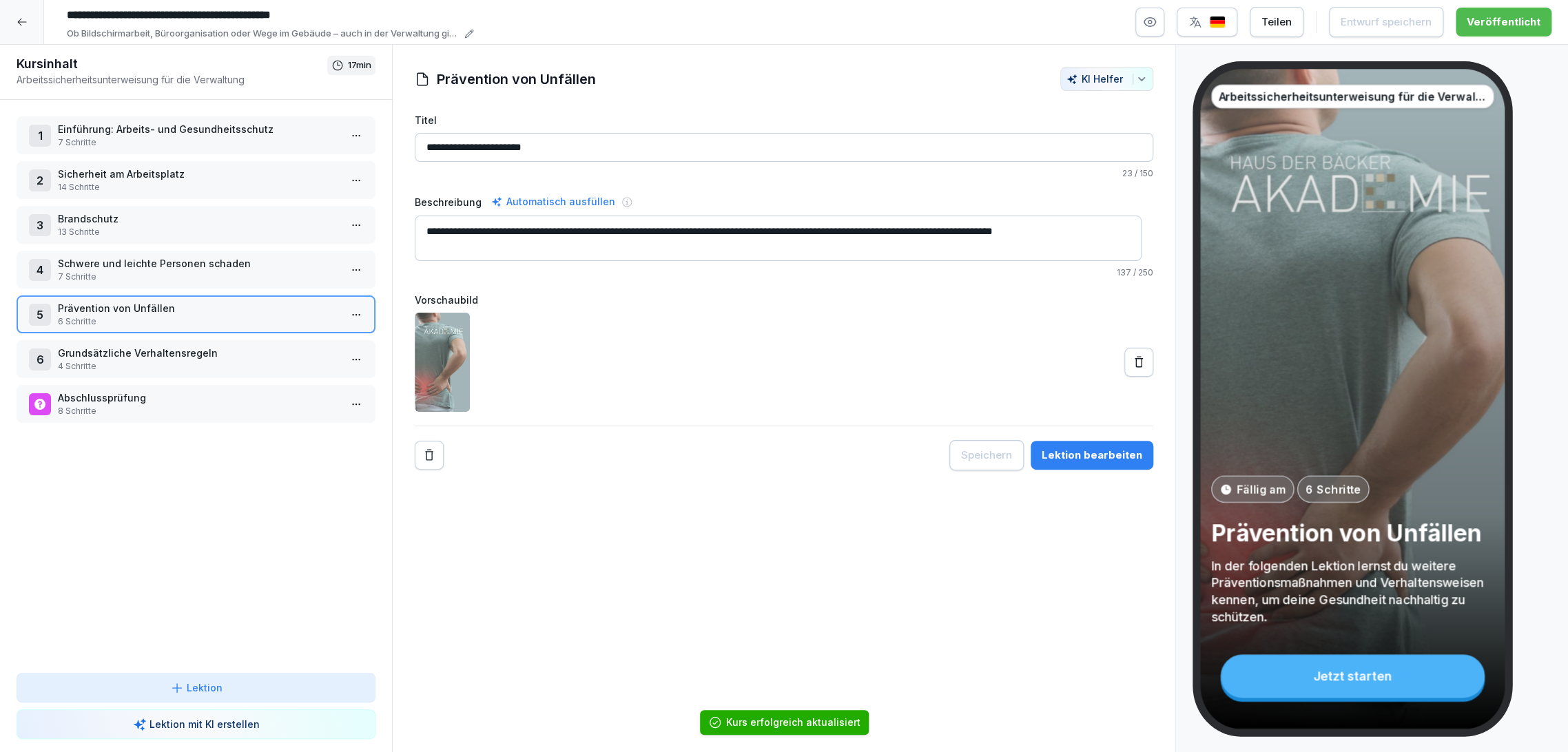
click at [346, 318] on html "**********" at bounding box center [784, 376] width 1568 height 752
click at [331, 334] on div "Schritte bearbeiten" at bounding box center [293, 340] width 106 height 15
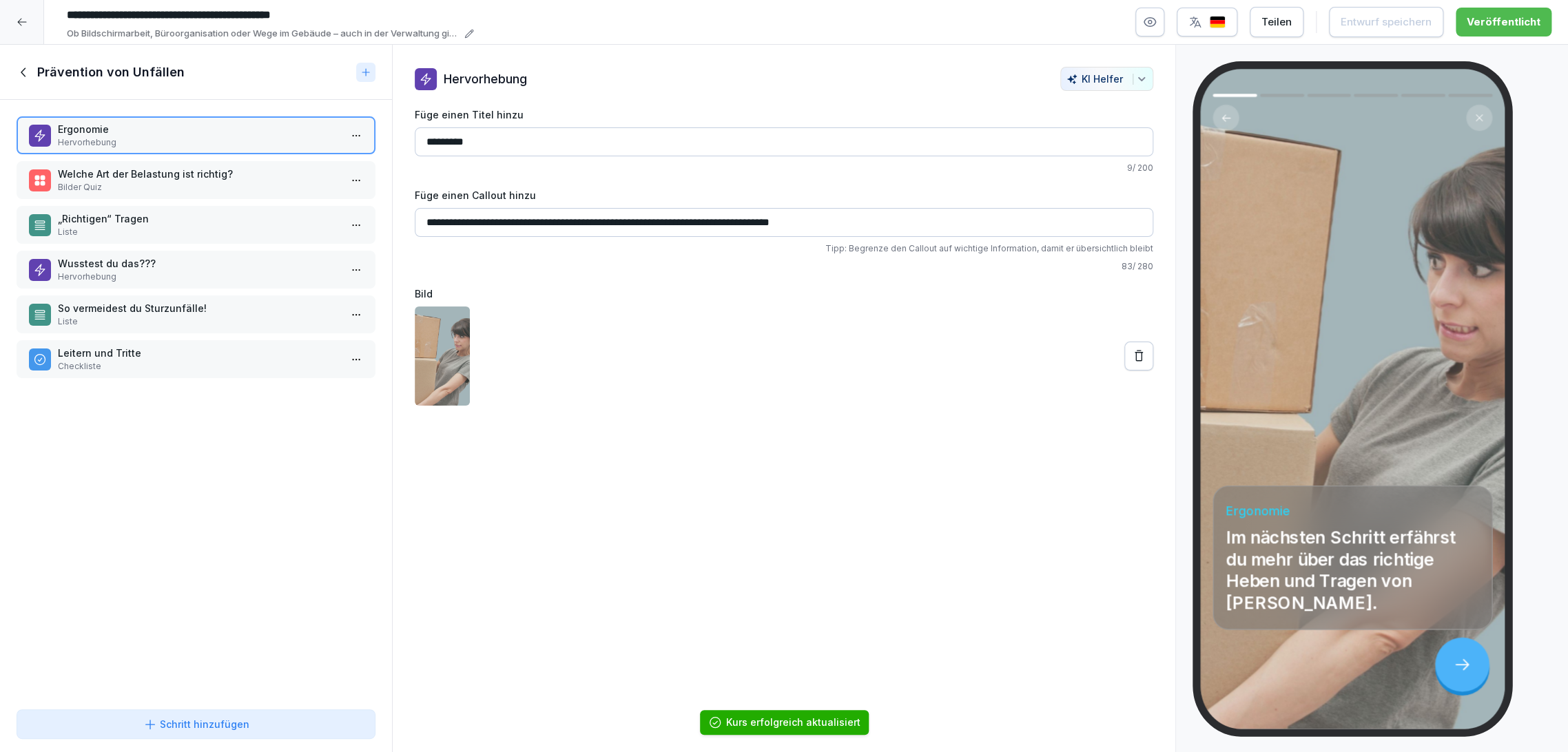
click at [161, 183] on p "Bilder Quiz" at bounding box center [199, 187] width 282 height 13
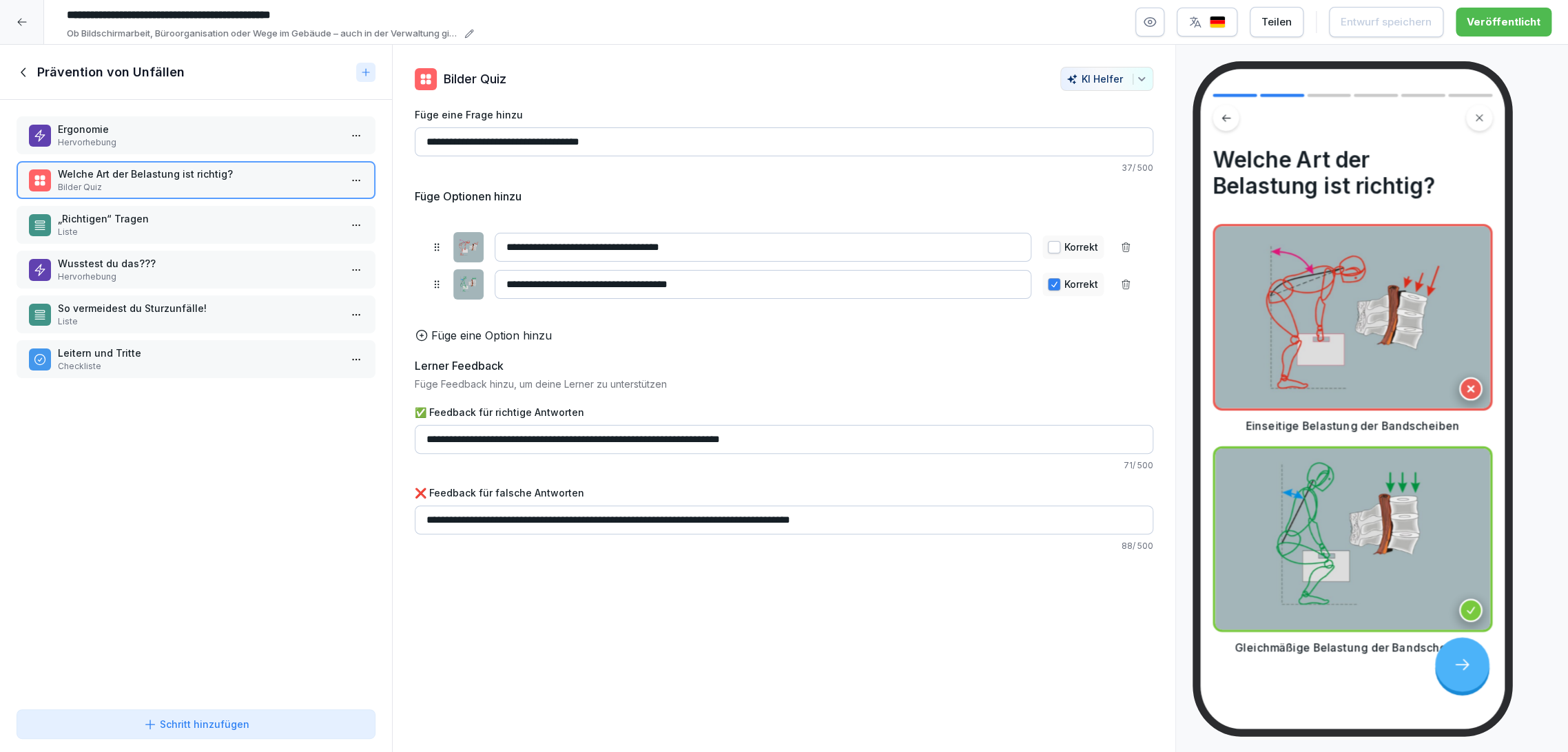
click at [160, 234] on p "Liste" at bounding box center [199, 232] width 282 height 13
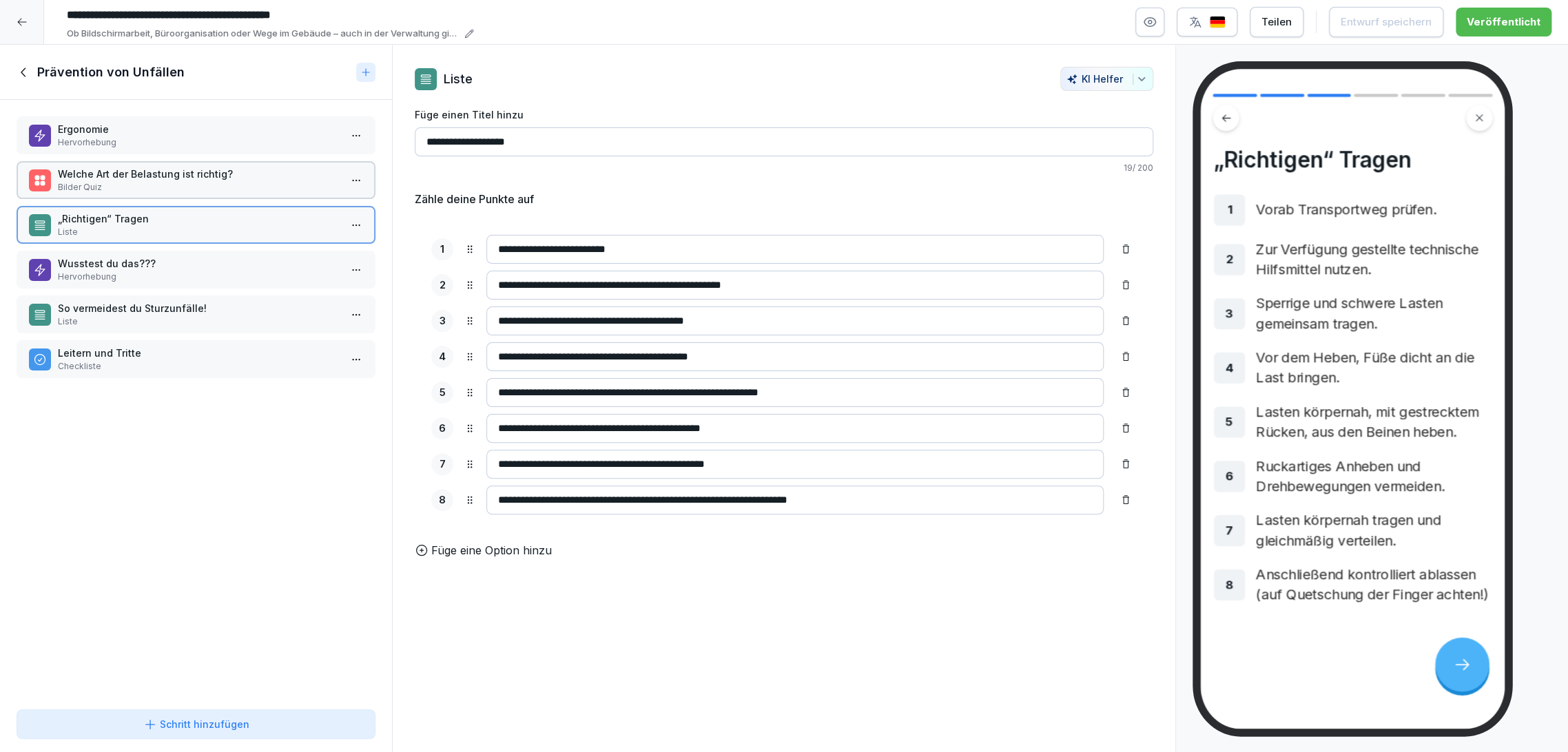
click at [162, 267] on p "Wusstest du das???" at bounding box center [199, 263] width 282 height 15
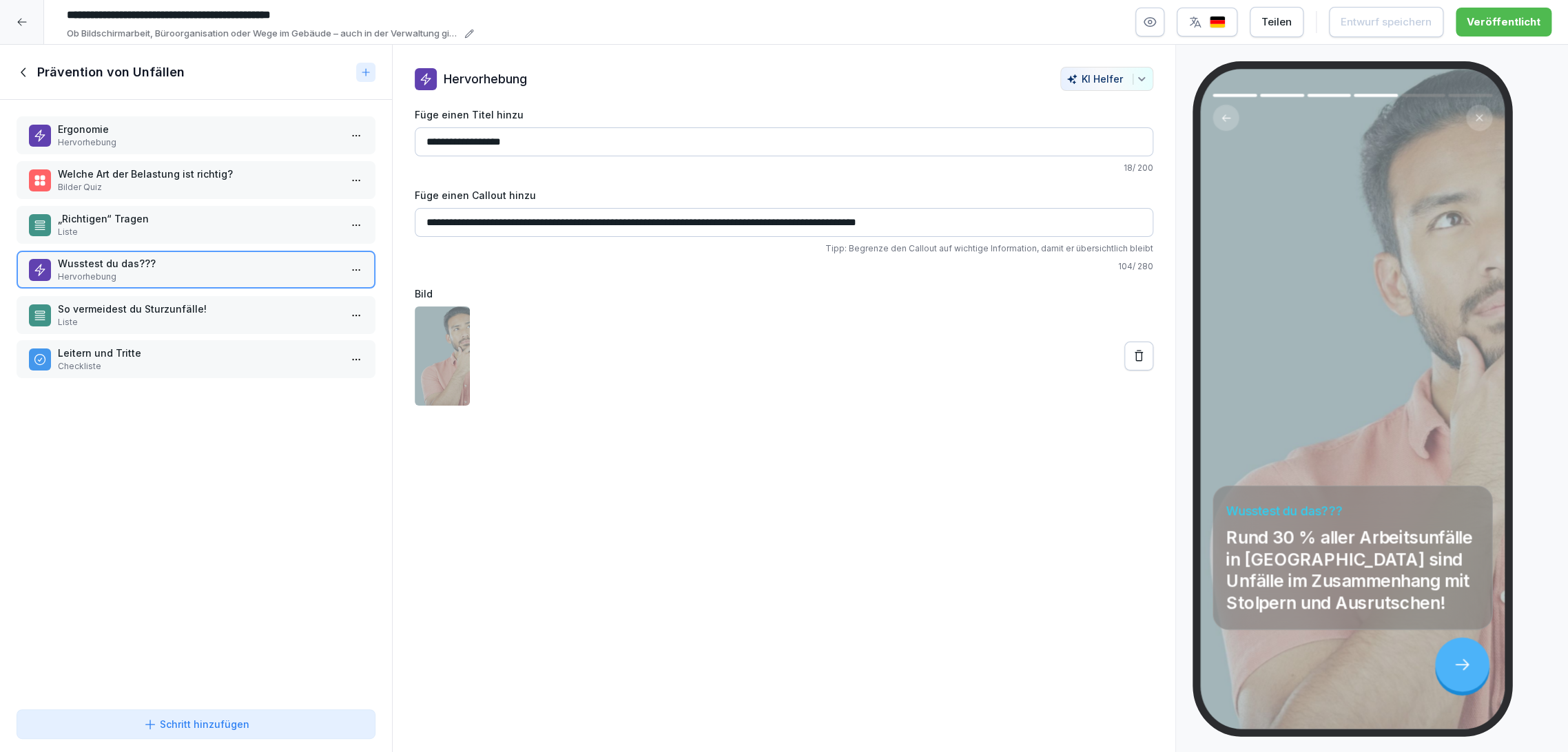
click at [159, 299] on div "So vermeidest du Sturzunfälle! Liste" at bounding box center [196, 315] width 359 height 38
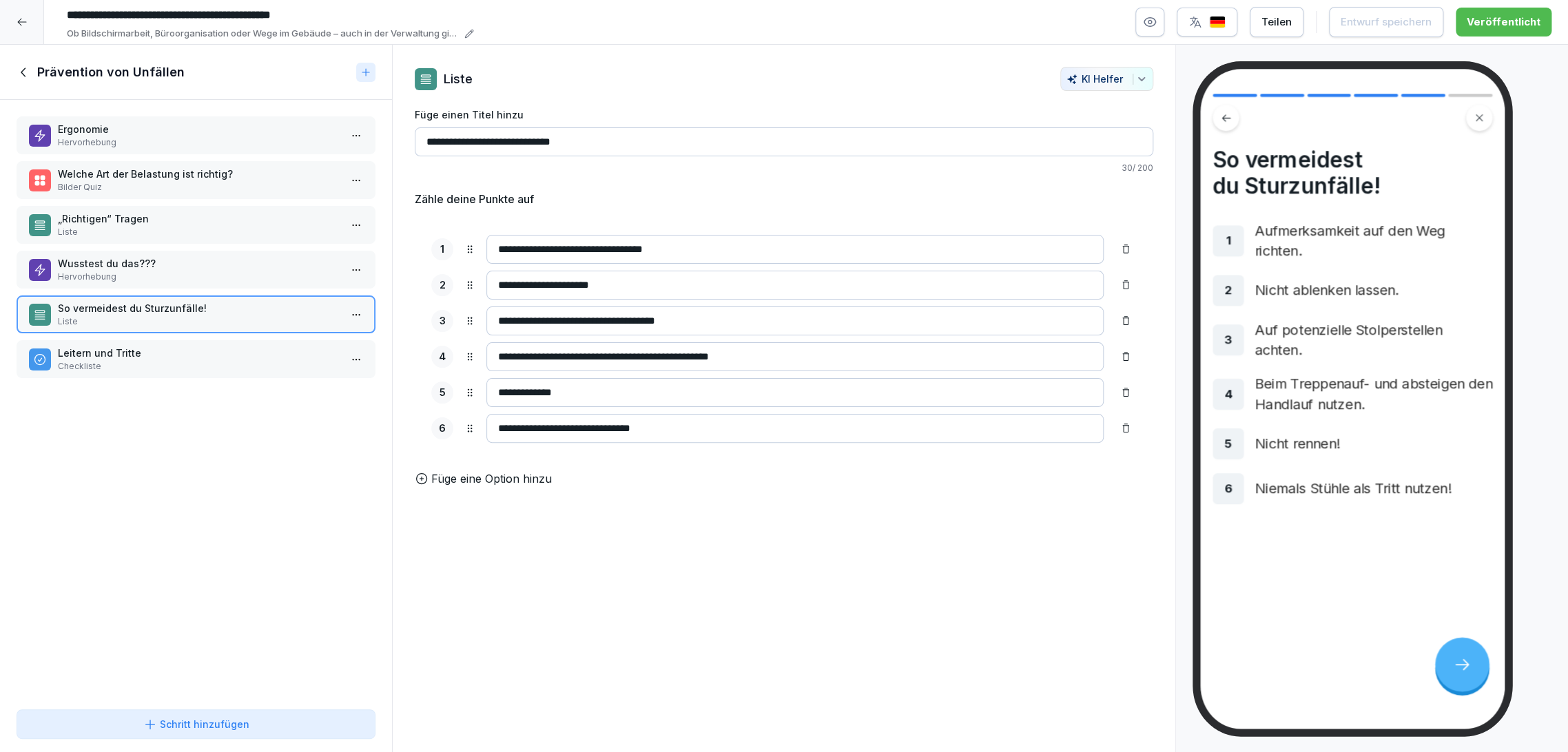
click at [29, 65] on icon at bounding box center [24, 73] width 15 height 15
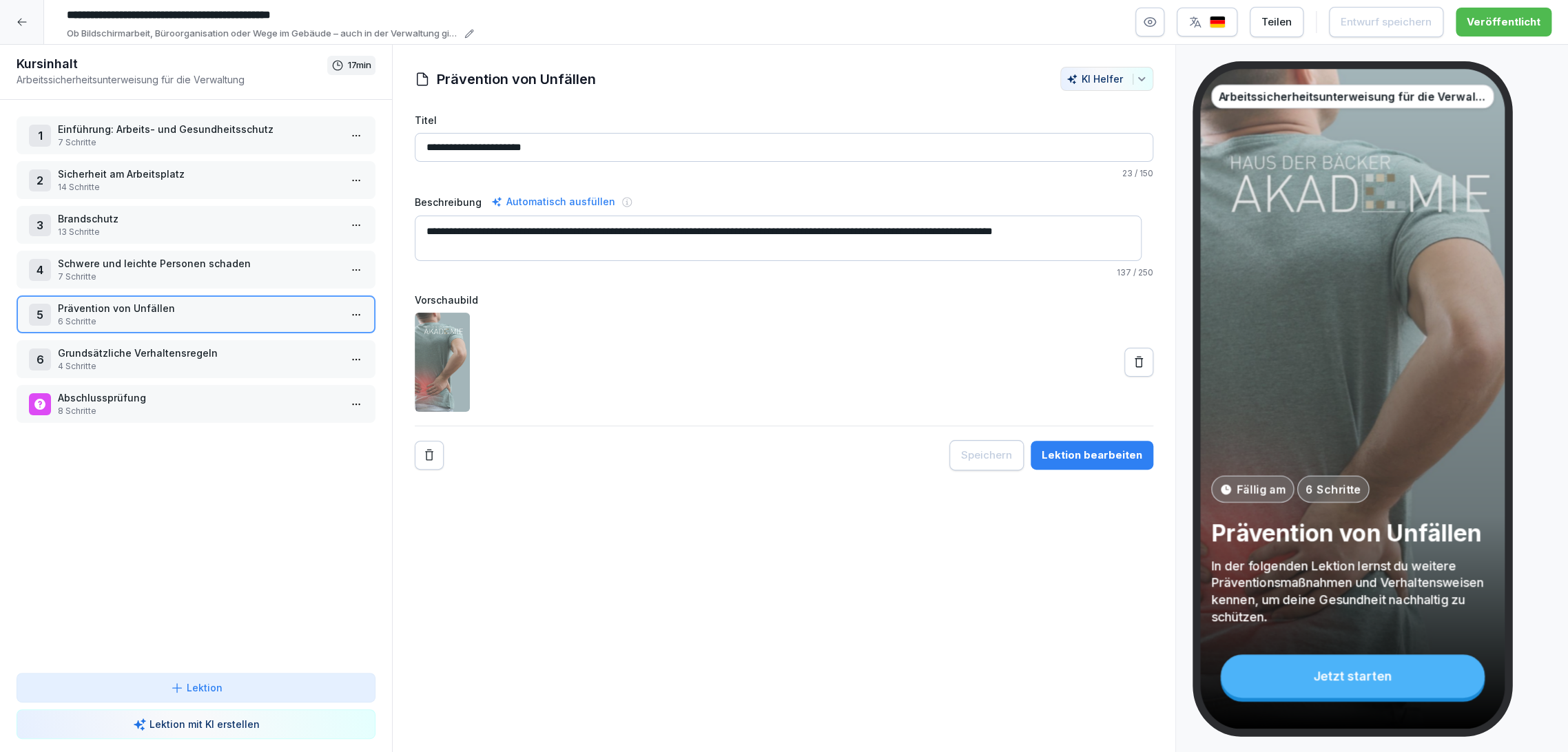
click at [24, 17] on icon at bounding box center [22, 22] width 11 height 11
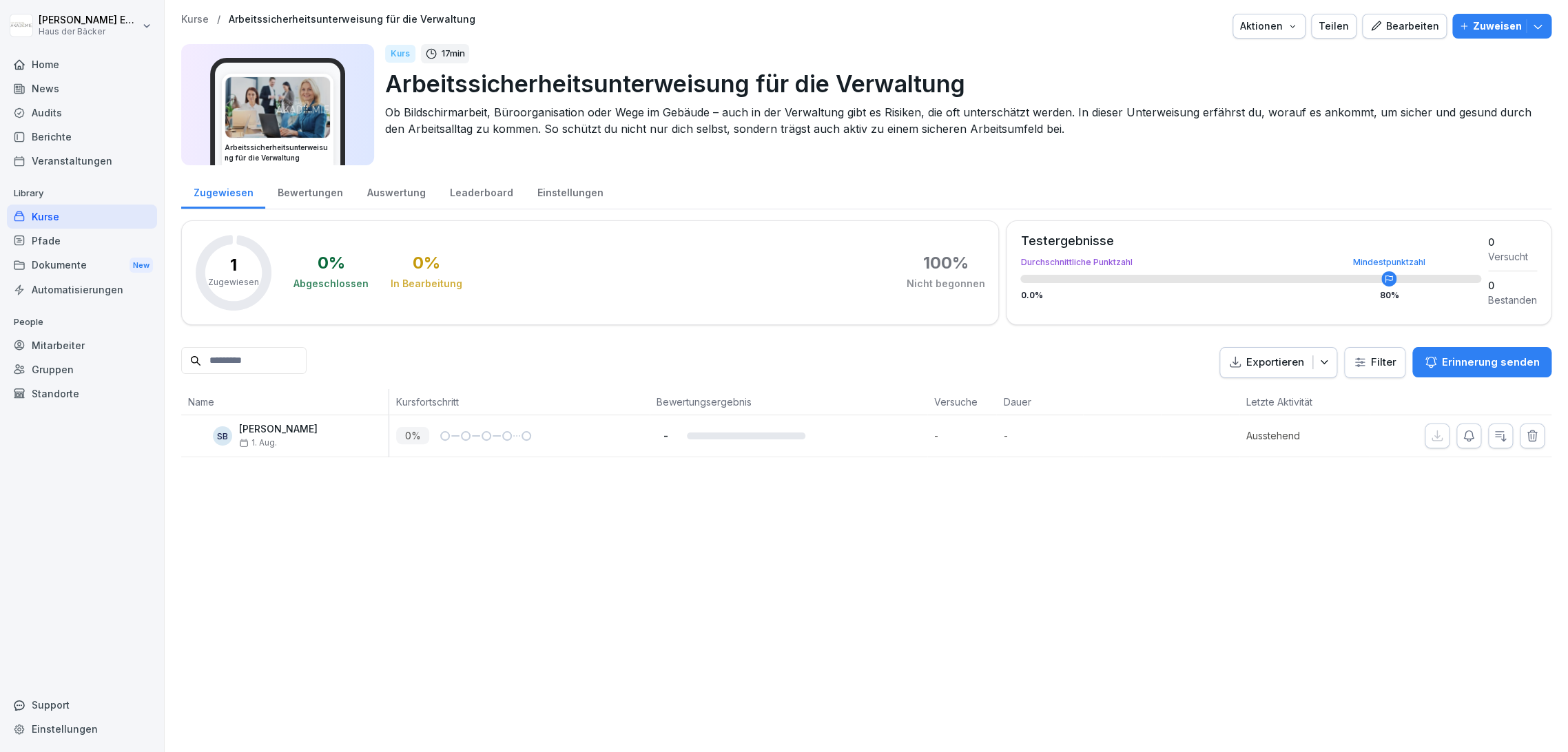
click at [479, 187] on div "Leaderboard" at bounding box center [481, 191] width 87 height 35
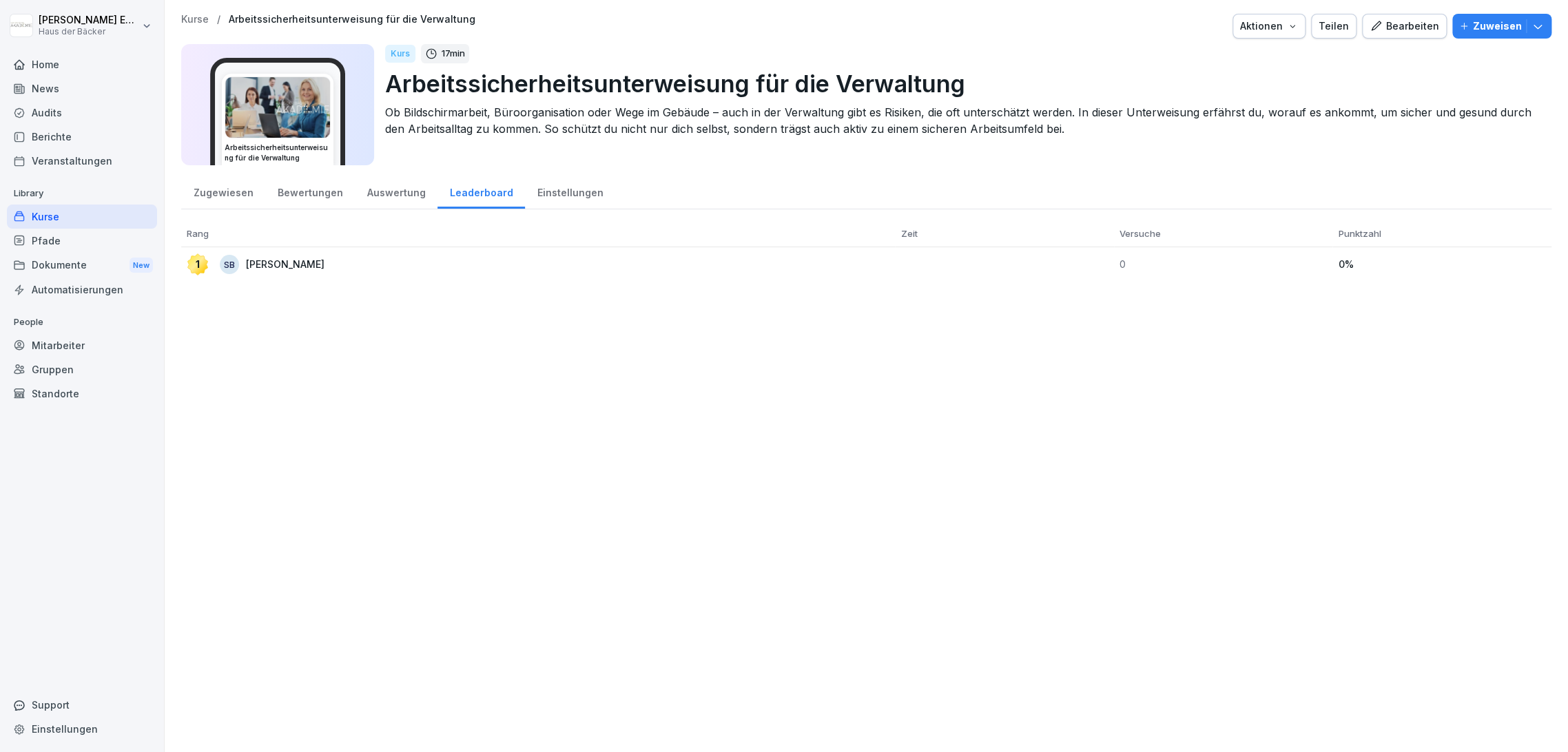
click at [76, 219] on div "Kurse" at bounding box center [82, 216] width 150 height 24
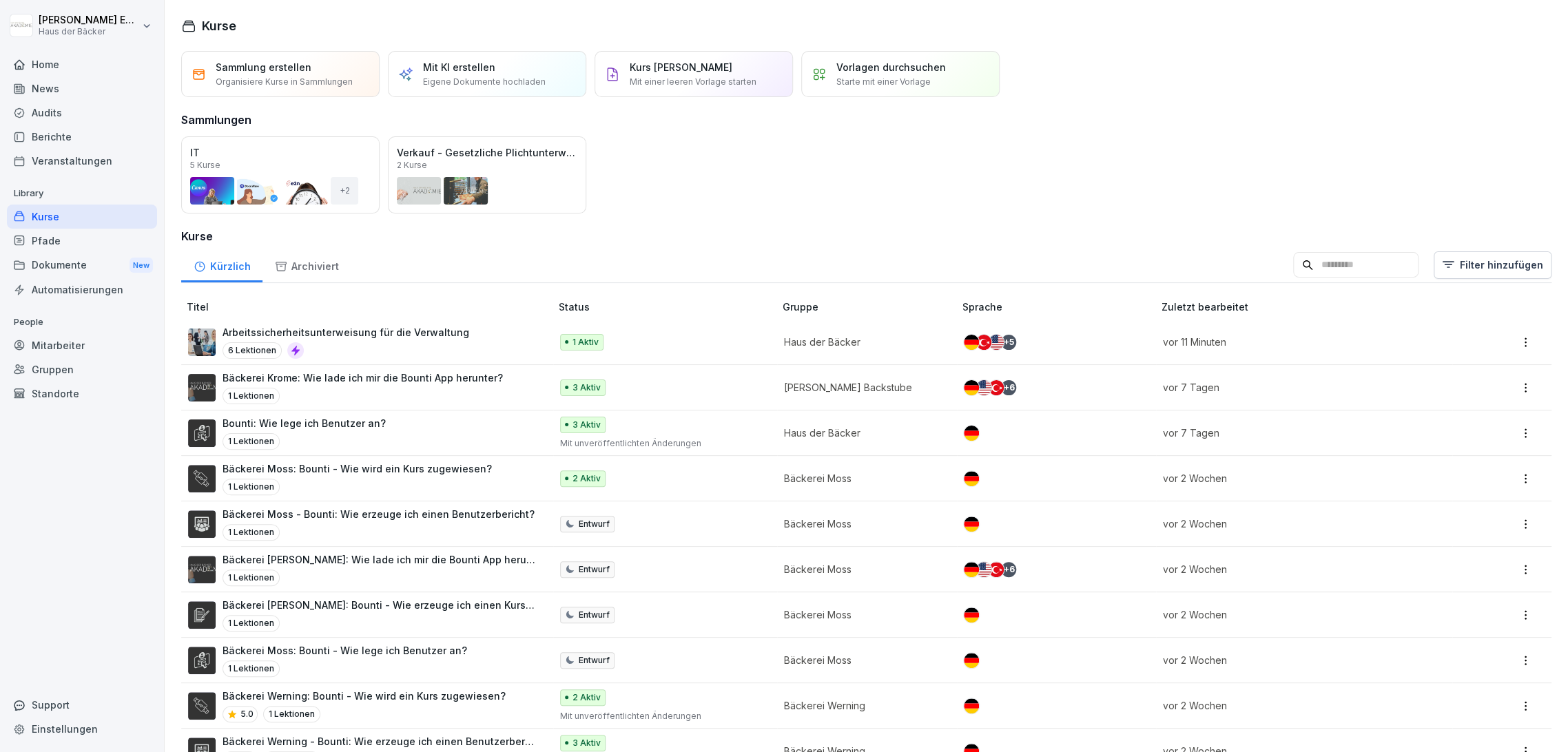
click at [95, 219] on div "Kurse" at bounding box center [82, 216] width 150 height 24
click at [85, 288] on div "Automatisierungen" at bounding box center [82, 290] width 150 height 24
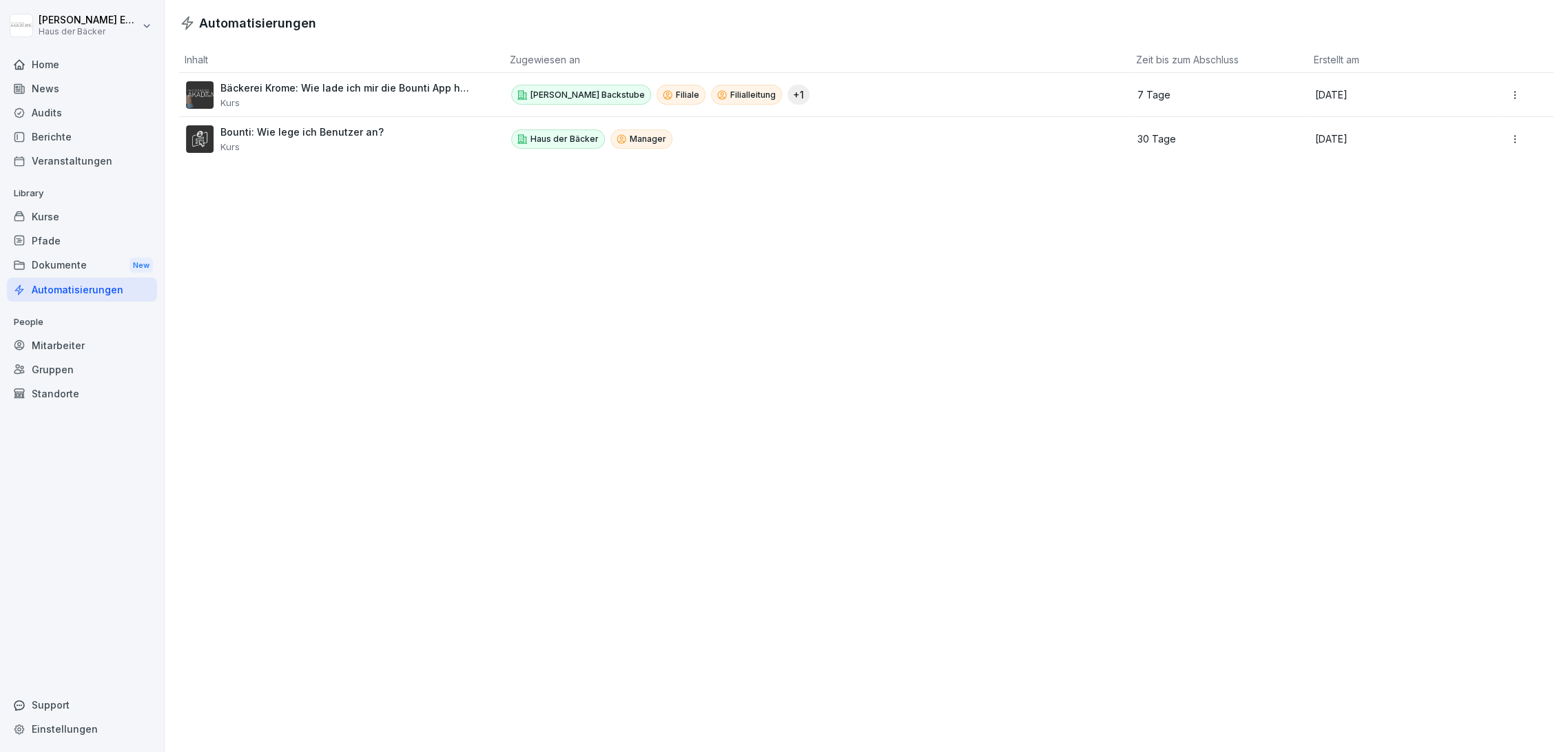
click at [56, 210] on div "Kurse" at bounding box center [82, 216] width 150 height 24
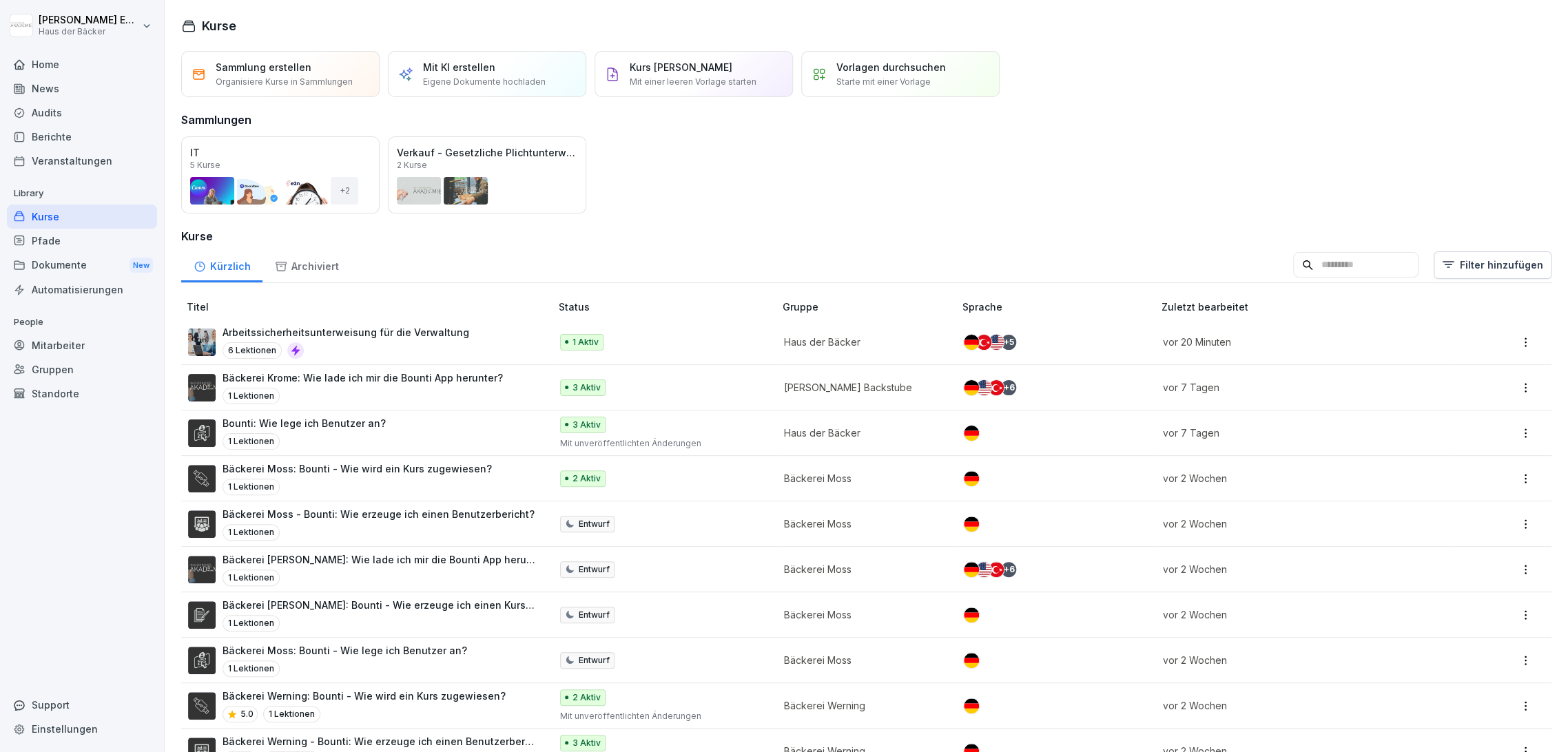
click at [43, 54] on div "Home" at bounding box center [82, 64] width 150 height 24
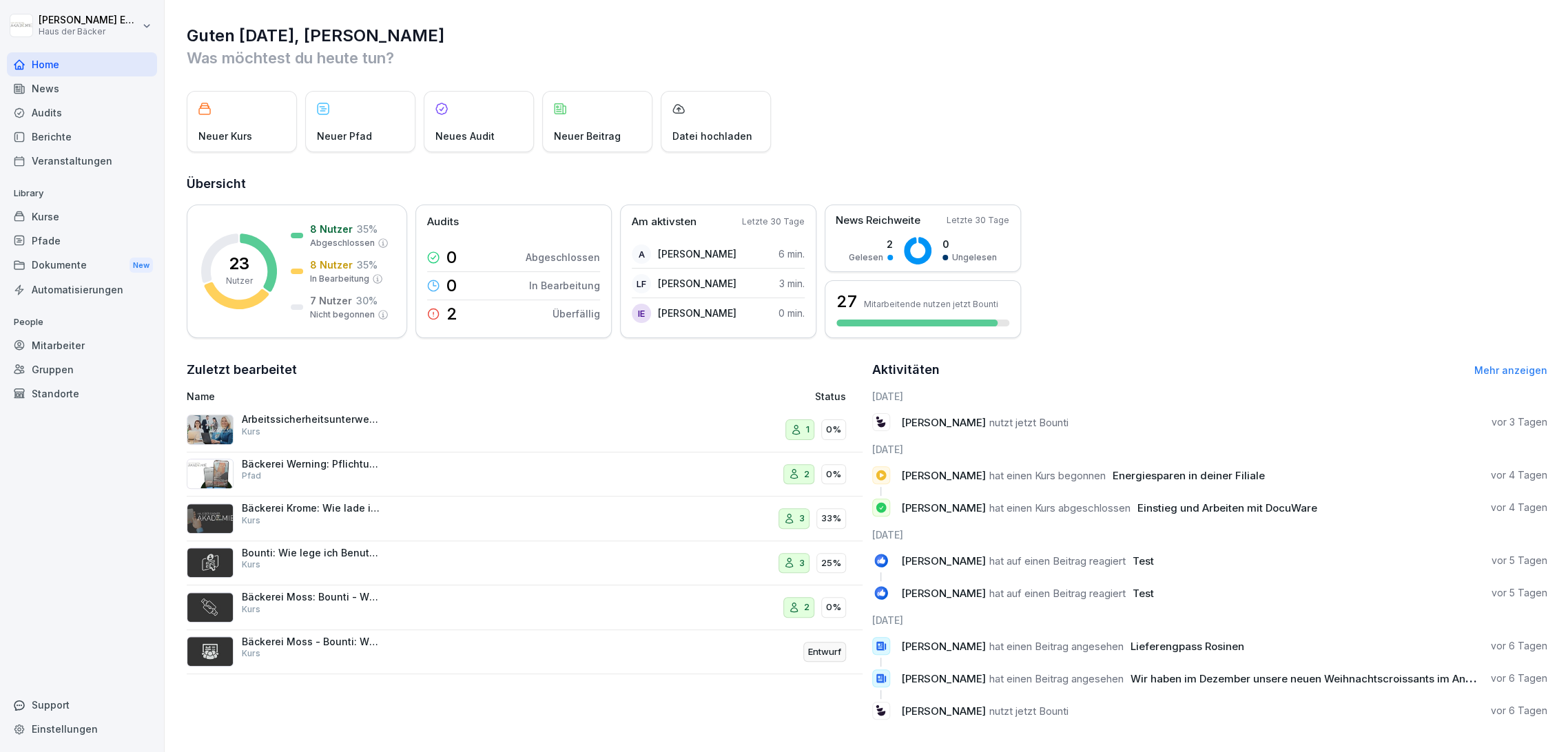
click at [909, 423] on span "[PERSON_NAME]" at bounding box center [943, 423] width 85 height 13
click at [100, 357] on div "Gruppen" at bounding box center [82, 369] width 150 height 24
click at [95, 346] on div "Mitarbeiter" at bounding box center [82, 346] width 150 height 24
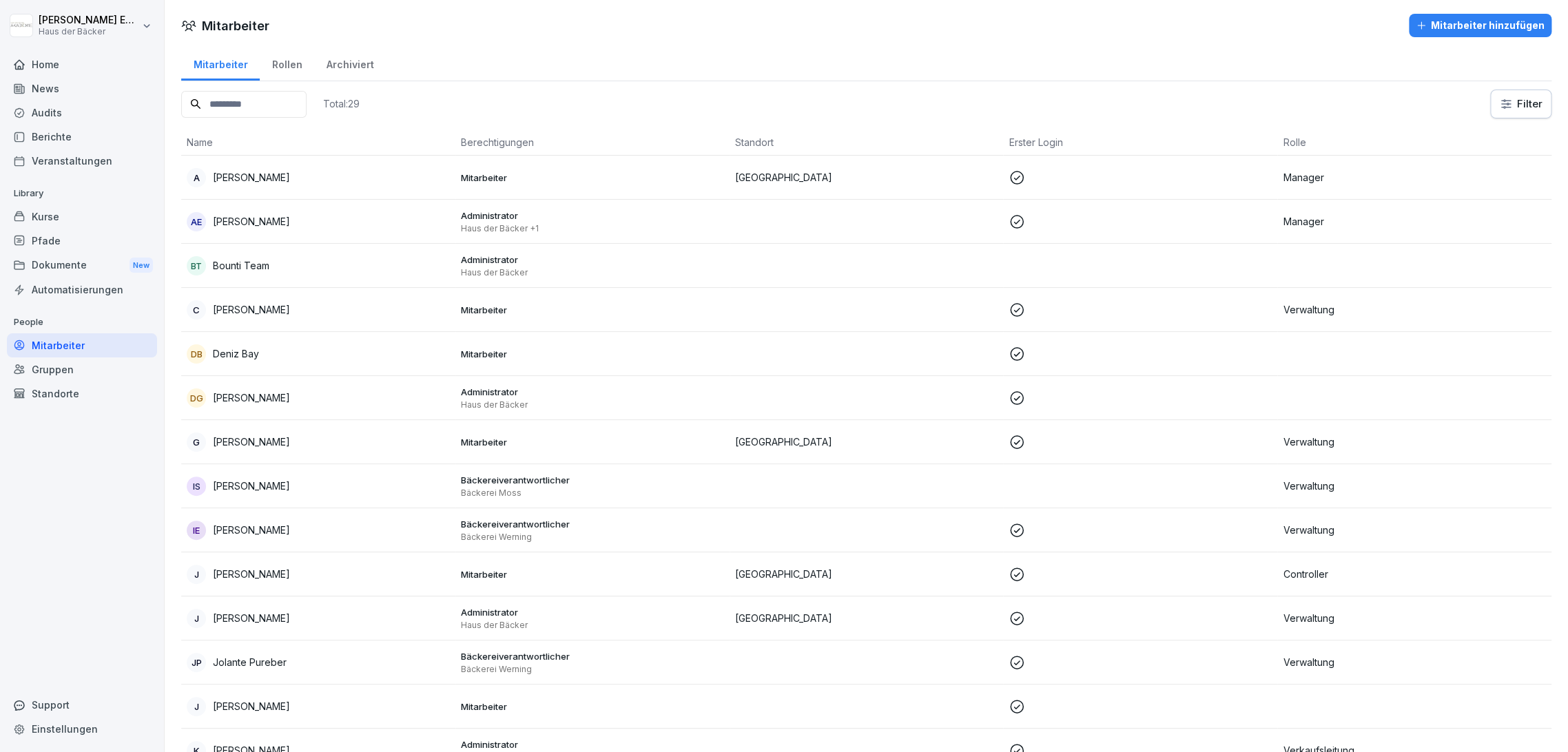
click at [243, 565] on div "J Jana Brand" at bounding box center [318, 574] width 263 height 20
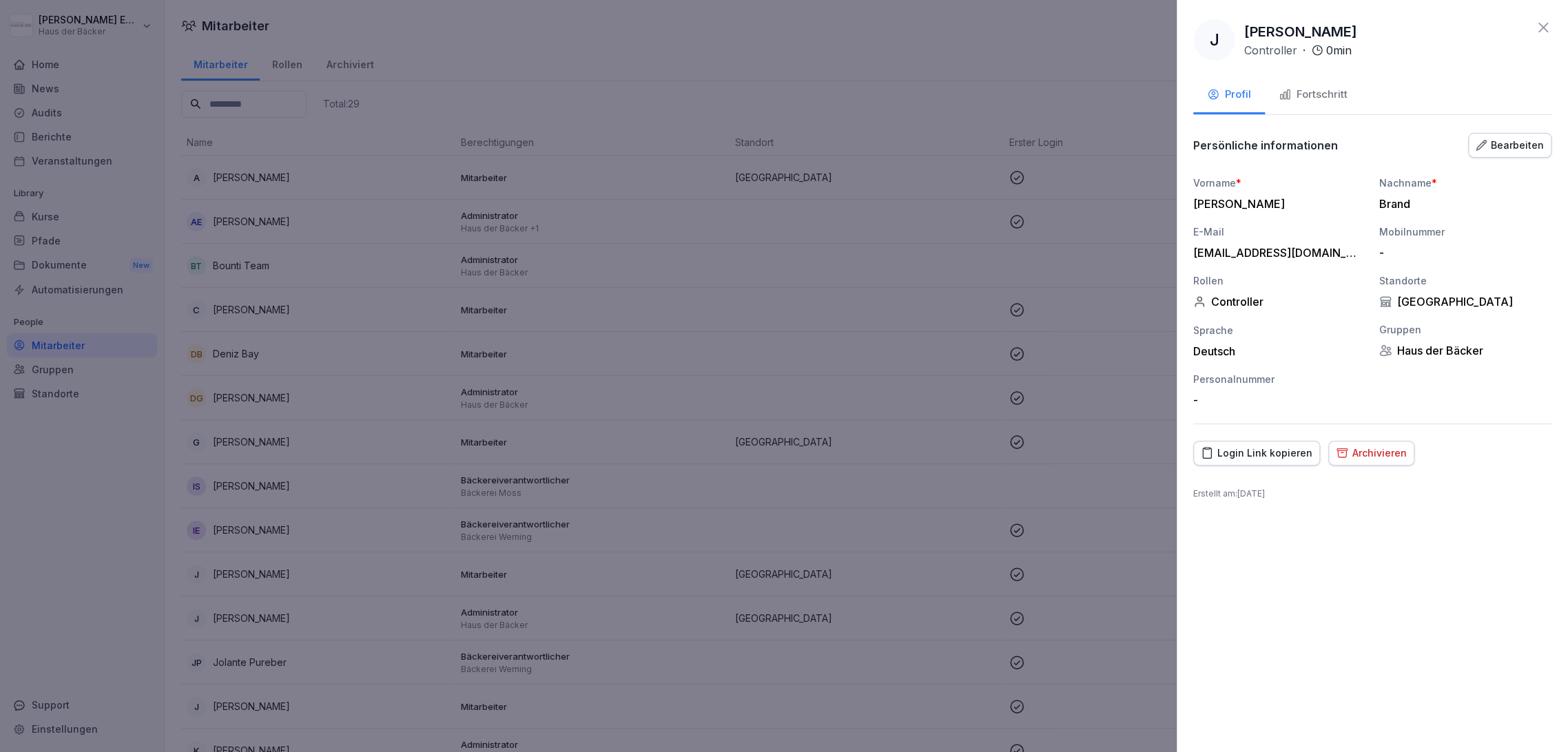
click at [1300, 82] on button "Fortschritt" at bounding box center [1313, 95] width 97 height 37
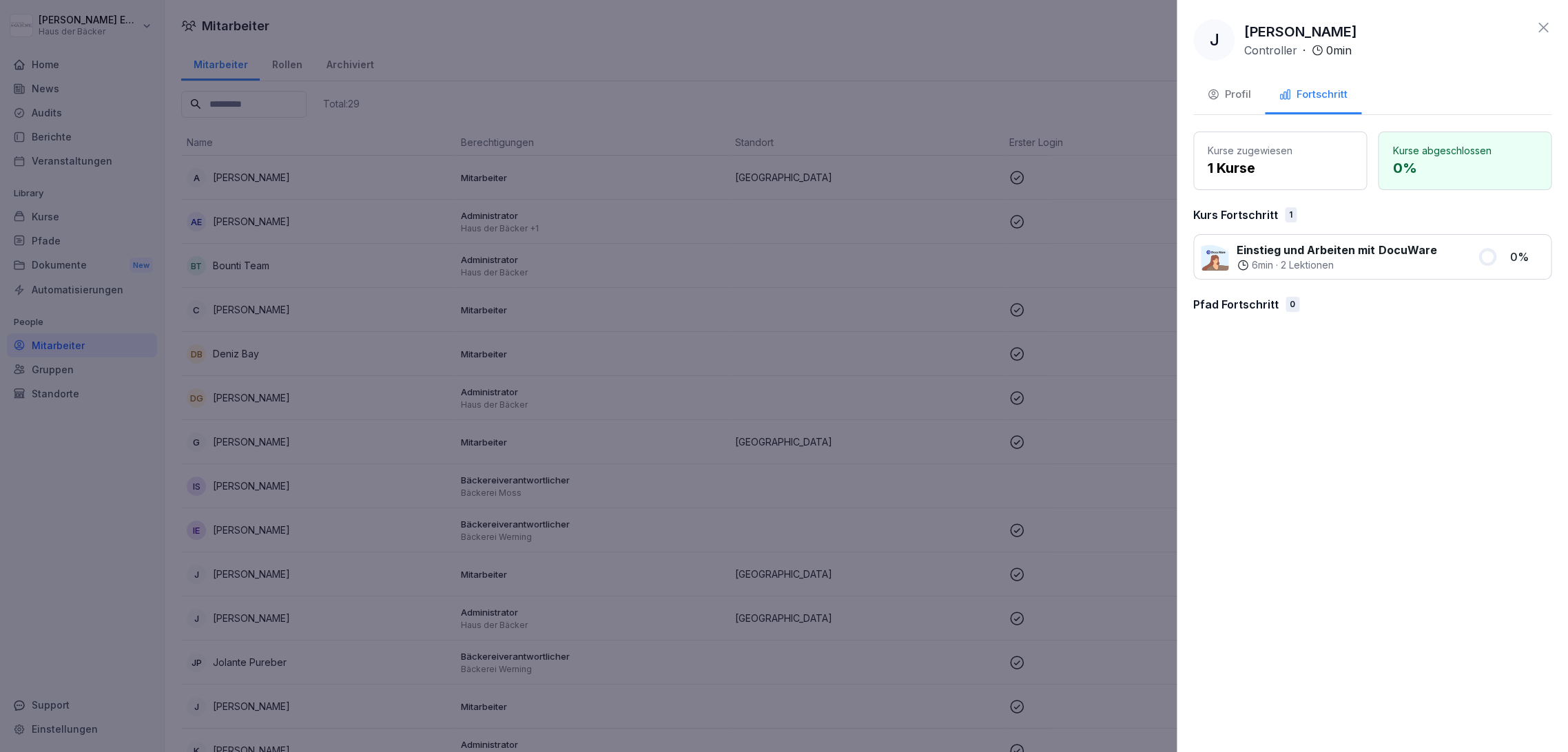
click at [967, 271] on div at bounding box center [784, 376] width 1568 height 752
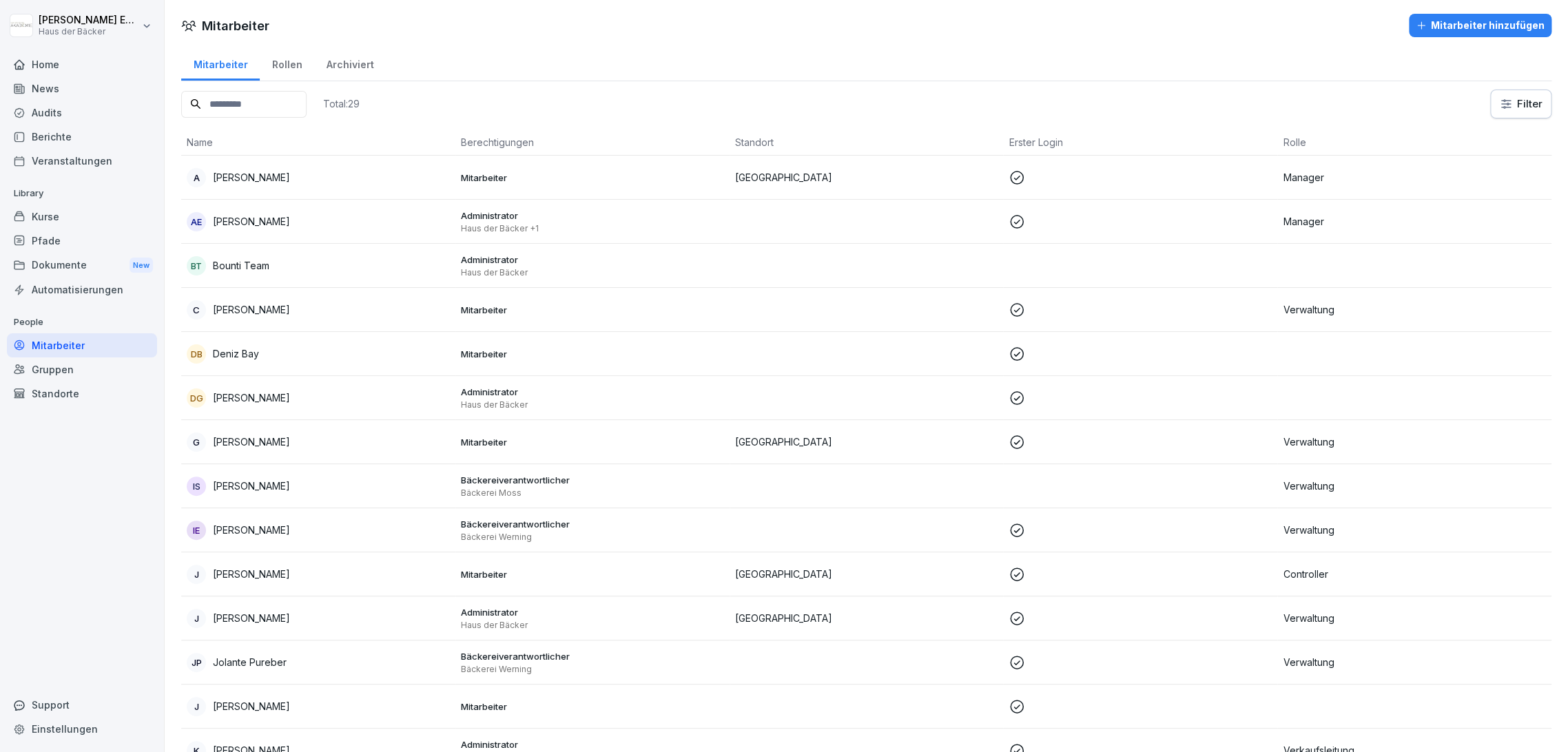
click at [17, 62] on icon at bounding box center [20, 64] width 10 height 9
